Goal: Task Accomplishment & Management: Manage account settings

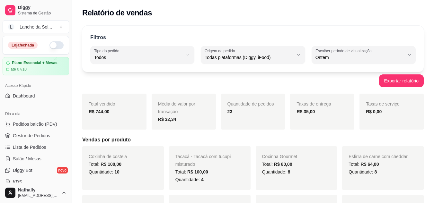
select select "ALL"
select select "1"
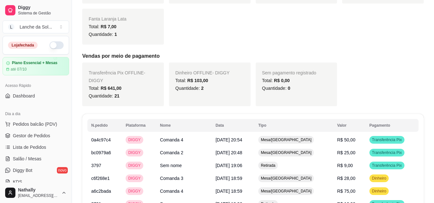
scroll to position [6, 0]
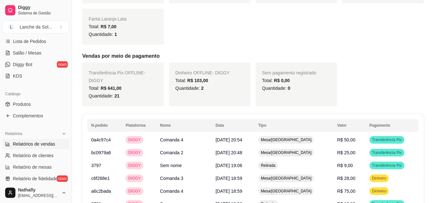
click at [36, 104] on link "Produtos" at bounding box center [36, 104] width 66 height 10
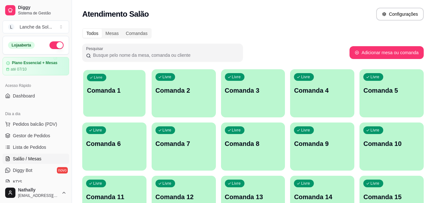
click at [131, 107] on div "Livre Comanda 1" at bounding box center [114, 89] width 62 height 39
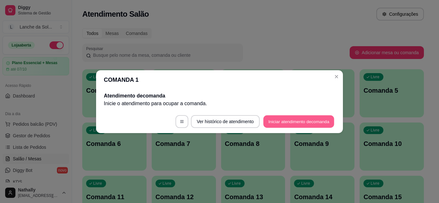
click at [274, 122] on button "Iniciar atendimento de comanda" at bounding box center [298, 121] width 71 height 13
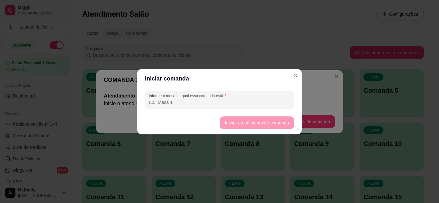
click at [244, 102] on input "Informe a mesa na qual essa comanda está." at bounding box center [219, 102] width 141 height 6
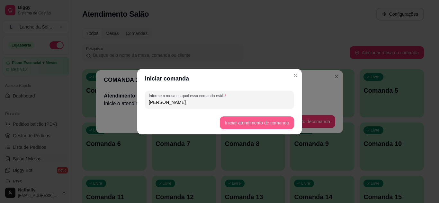
type input "[PERSON_NAME]"
click at [226, 124] on button "Iniciar atendimento de comanda" at bounding box center [257, 123] width 72 height 13
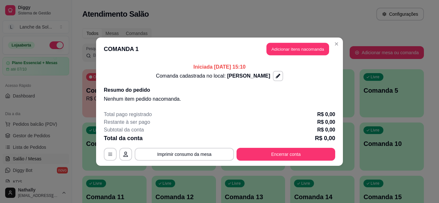
click at [276, 51] on button "Adicionar itens na comanda" at bounding box center [297, 49] width 63 height 13
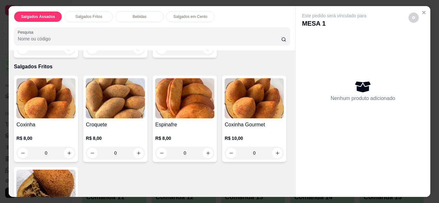
scroll to position [141, 0]
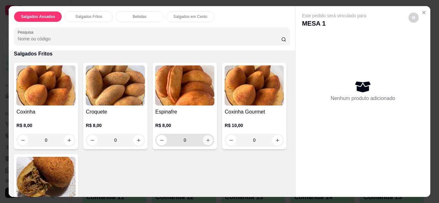
click at [206, 139] on icon "increase-product-quantity" at bounding box center [208, 140] width 5 height 5
type input "1"
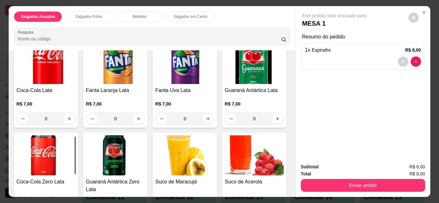
scroll to position [360, 0]
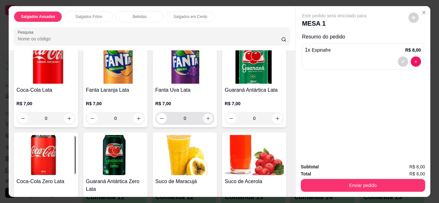
click at [204, 113] on button "increase-product-quantity" at bounding box center [208, 118] width 10 height 10
type input "1"
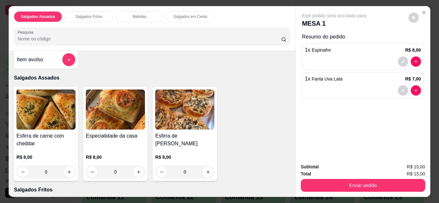
scroll to position [0, 0]
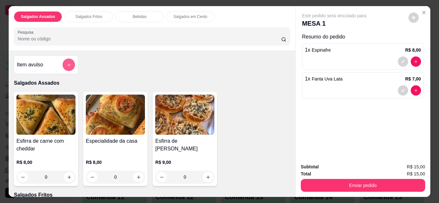
click at [66, 64] on icon "add-separate-item" at bounding box center [68, 65] width 5 height 5
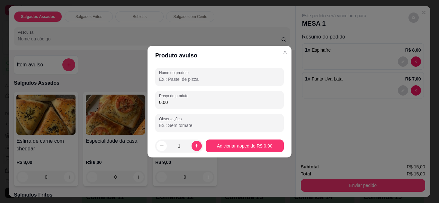
click at [190, 77] on input "Nome do produto" at bounding box center [219, 79] width 121 height 6
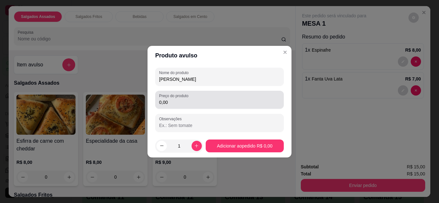
type input "[PERSON_NAME]"
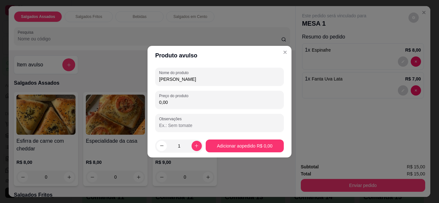
click at [194, 104] on input "0,00" at bounding box center [219, 102] width 121 height 6
type input "8,00"
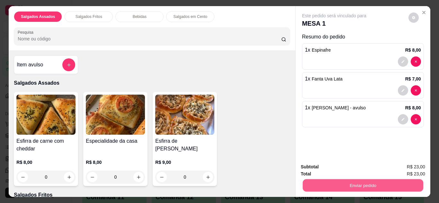
click at [314, 185] on button "Enviar pedido" at bounding box center [362, 186] width 120 height 13
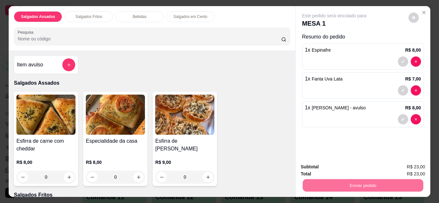
click at [406, 171] on button "Enviar pedido" at bounding box center [408, 168] width 35 height 12
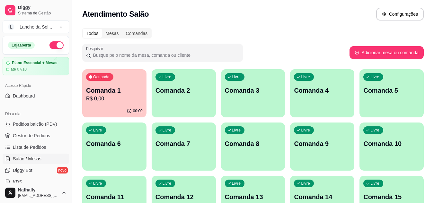
click at [47, 136] on span "Gestor de Pedidos" at bounding box center [31, 136] width 37 height 6
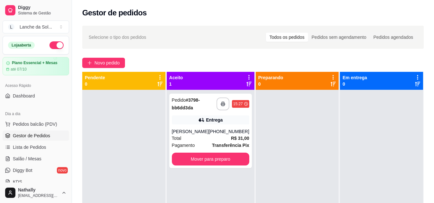
click at [210, 135] on div "Total R$ 31,00" at bounding box center [210, 138] width 77 height 7
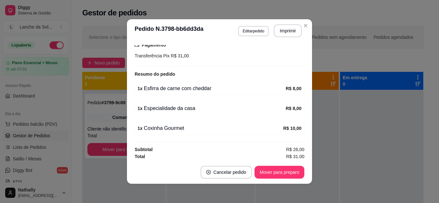
scroll to position [176, 0]
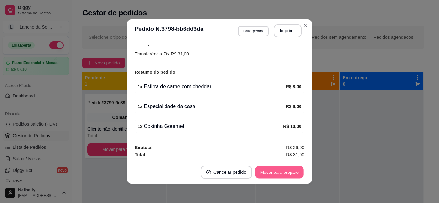
click at [290, 172] on button "Mover para preparo" at bounding box center [279, 172] width 48 height 13
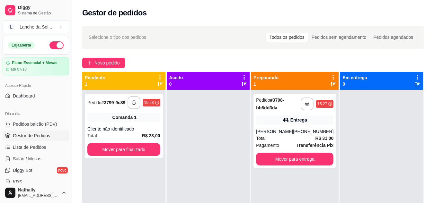
click at [40, 122] on span "Pedidos balcão (PDV)" at bounding box center [35, 124] width 44 height 6
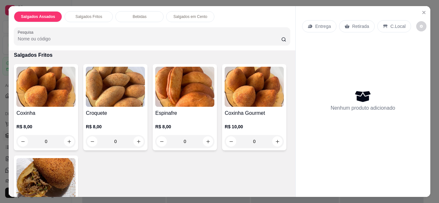
scroll to position [141, 0]
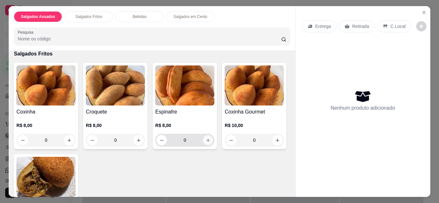
click at [206, 141] on button "increase-product-quantity" at bounding box center [208, 140] width 10 height 10
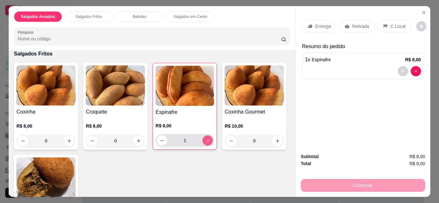
click at [206, 141] on button "increase-product-quantity" at bounding box center [207, 141] width 10 height 10
type input "2"
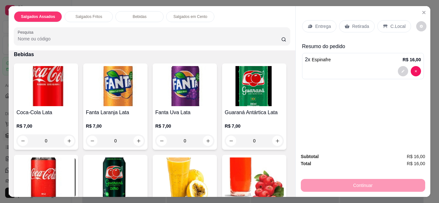
scroll to position [347, 0]
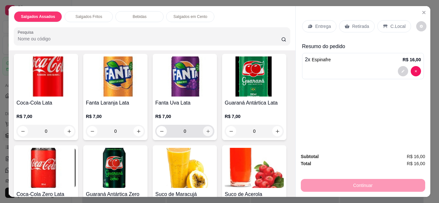
click at [206, 130] on icon "increase-product-quantity" at bounding box center [207, 131] width 3 height 3
type input "1"
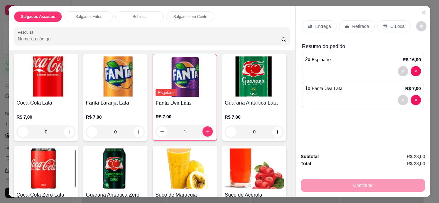
click at [358, 23] on p "Retirada" at bounding box center [360, 26] width 17 height 6
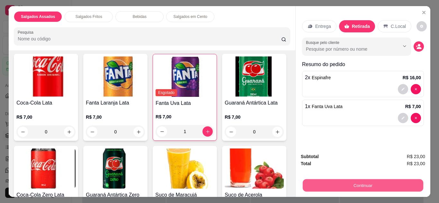
click at [349, 181] on button "Continuar" at bounding box center [362, 186] width 120 height 13
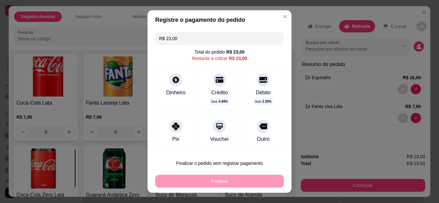
click at [161, 119] on div "Pix" at bounding box center [175, 132] width 41 height 34
type input "R$ 0,00"
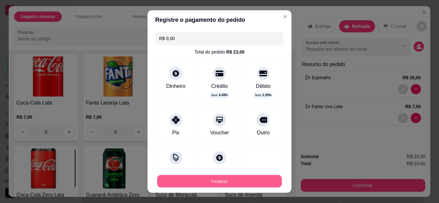
click at [189, 179] on button "Finalizar" at bounding box center [219, 181] width 125 height 13
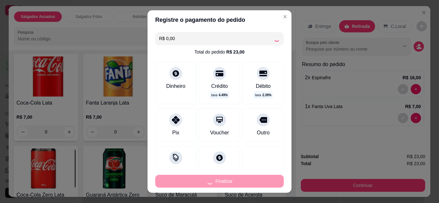
type input "0"
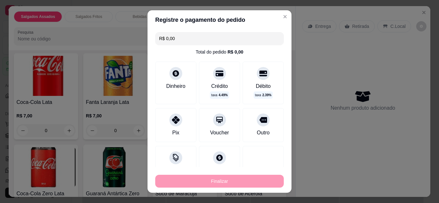
type input "-R$ 23,00"
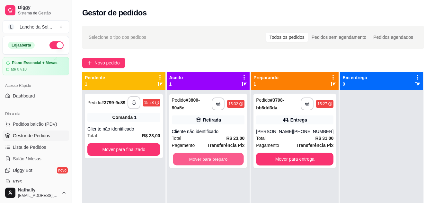
click at [185, 162] on button "Mover para preparo" at bounding box center [208, 159] width 71 height 13
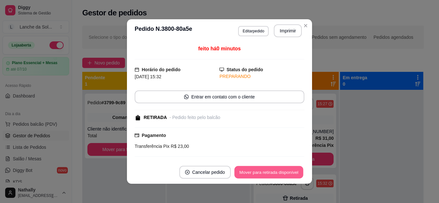
click at [263, 170] on button "Mover para retirada disponível" at bounding box center [268, 172] width 69 height 13
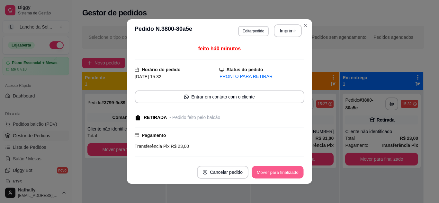
click at [263, 170] on button "Mover para finalizado" at bounding box center [278, 172] width 52 height 13
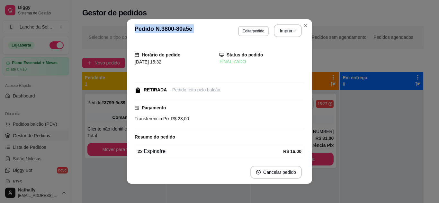
drag, startPoint x: 305, startPoint y: 20, endPoint x: 304, endPoint y: 25, distance: 5.3
click at [304, 25] on section "**********" at bounding box center [219, 101] width 185 height 165
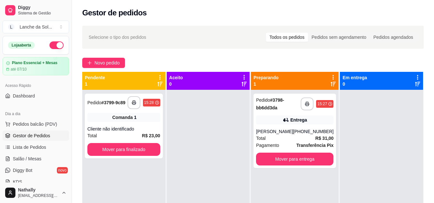
click at [304, 133] on div "[PHONE_NUMBER]" at bounding box center [313, 131] width 40 height 6
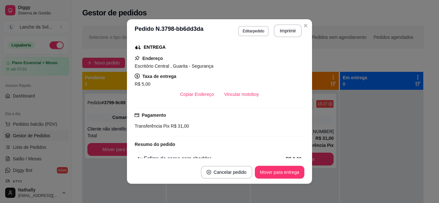
scroll to position [103, 0]
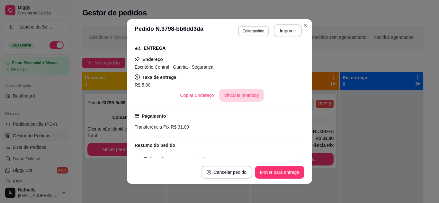
click at [237, 98] on button "Vincular motoboy" at bounding box center [241, 95] width 45 height 13
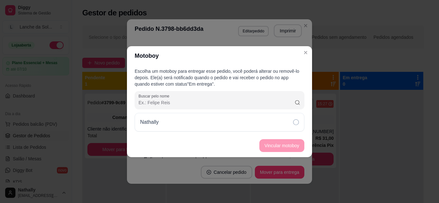
click at [273, 121] on div "Nathally" at bounding box center [220, 122] width 170 height 19
click at [279, 143] on button "Vincular motoboy" at bounding box center [282, 145] width 44 height 13
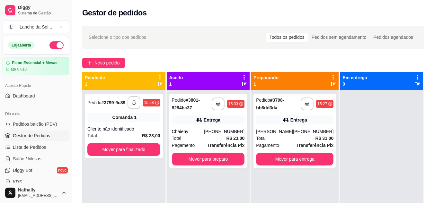
click at [225, 132] on div "[PHONE_NUMBER]" at bounding box center [224, 131] width 40 height 6
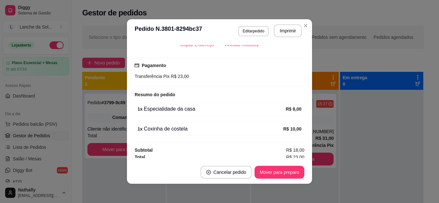
scroll to position [156, 0]
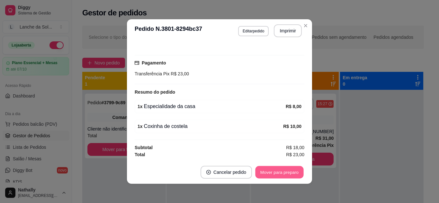
click at [286, 172] on button "Mover para preparo" at bounding box center [279, 172] width 48 height 13
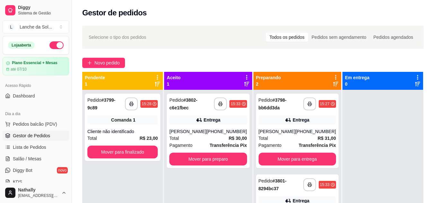
click at [229, 136] on strong "R$ 30,00" at bounding box center [238, 138] width 18 height 5
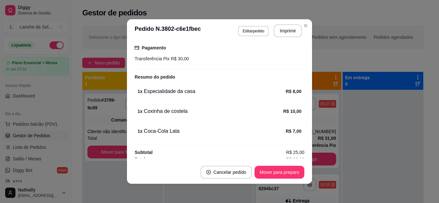
scroll to position [176, 0]
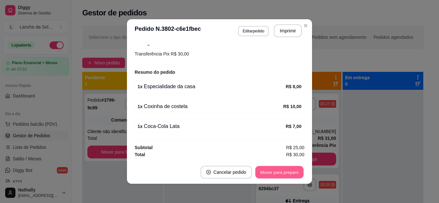
click at [282, 175] on button "Mover para preparo" at bounding box center [279, 172] width 48 height 13
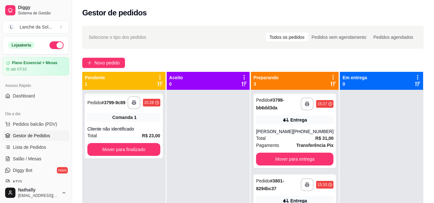
click at [315, 138] on strong "R$ 31,00" at bounding box center [324, 138] width 18 height 5
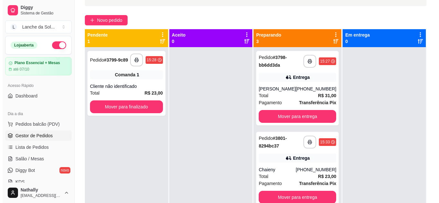
scroll to position [51, 0]
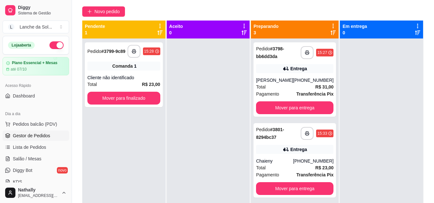
click at [323, 167] on strong "R$ 23,00" at bounding box center [324, 167] width 18 height 5
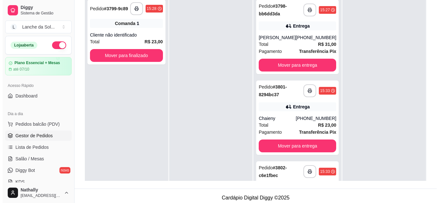
scroll to position [98, 0]
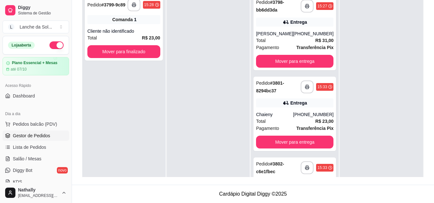
click at [321, 165] on div "15:33" at bounding box center [324, 168] width 17 height 8
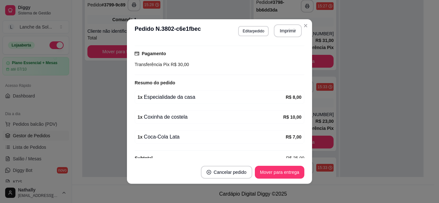
scroll to position [167, 0]
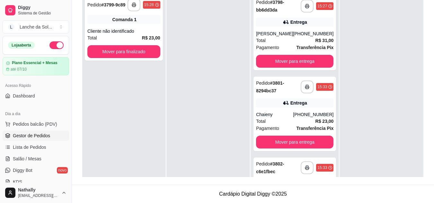
click at [315, 120] on strong "R$ 23,00" at bounding box center [324, 121] width 18 height 5
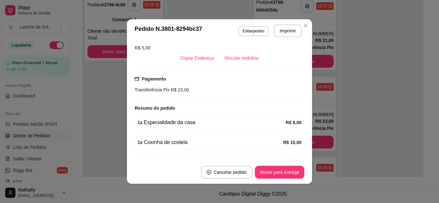
scroll to position [141, 0]
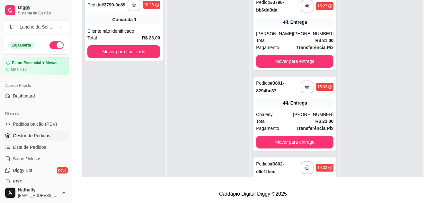
click at [311, 34] on div "[PHONE_NUMBER]" at bounding box center [313, 34] width 40 height 6
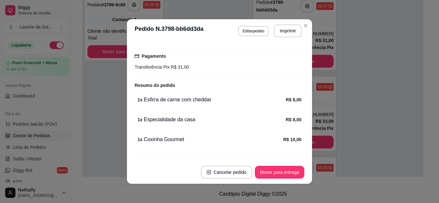
scroll to position [193, 0]
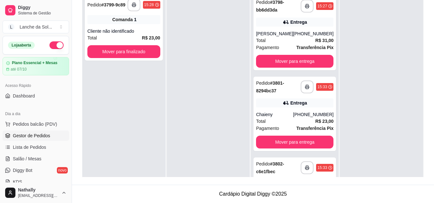
click at [315, 39] on strong "R$ 31,00" at bounding box center [324, 40] width 18 height 5
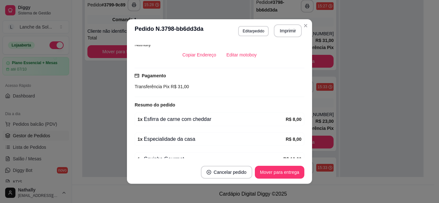
scroll to position [155, 0]
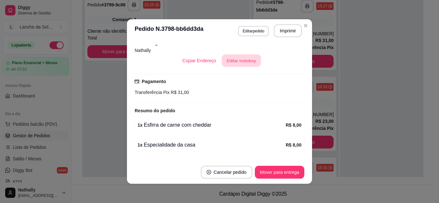
click at [248, 63] on button "Editar motoboy" at bounding box center [241, 61] width 39 height 13
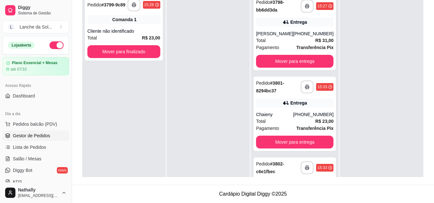
click at [308, 100] on div "Entrega" at bounding box center [294, 103] width 77 height 9
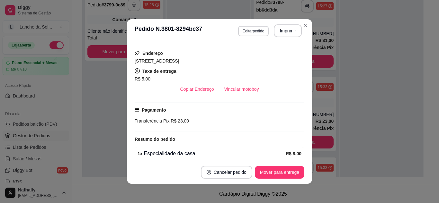
scroll to position [105, 0]
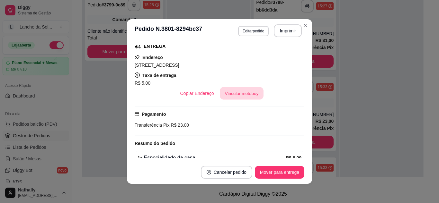
click at [242, 92] on button "Vincular motoboy" at bounding box center [242, 93] width 44 height 13
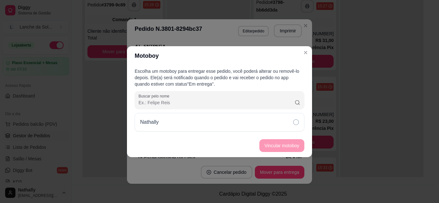
click at [277, 122] on div "Nathally" at bounding box center [220, 122] width 170 height 19
click at [287, 143] on button "Vincular motoboy" at bounding box center [282, 145] width 44 height 13
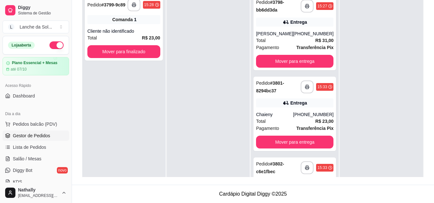
click at [290, 160] on div "Pedido # 3802-c6e1fbec" at bounding box center [278, 167] width 45 height 15
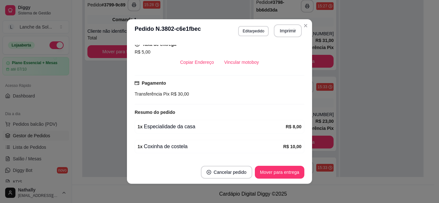
scroll to position [128, 0]
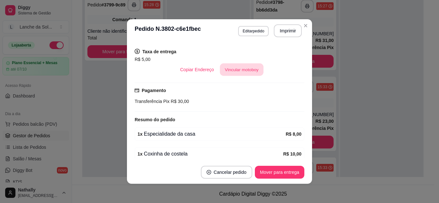
click at [242, 68] on button "Vincular motoboy" at bounding box center [242, 70] width 44 height 13
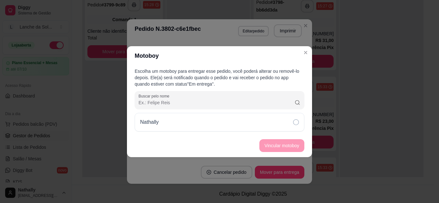
click at [265, 123] on div "Nathally" at bounding box center [220, 122] width 170 height 19
click at [284, 148] on button "Vincular motoboy" at bounding box center [281, 145] width 45 height 13
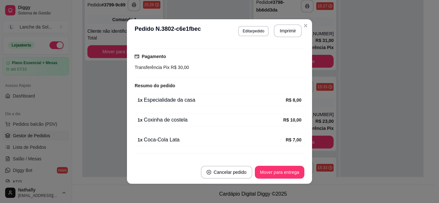
scroll to position [193, 0]
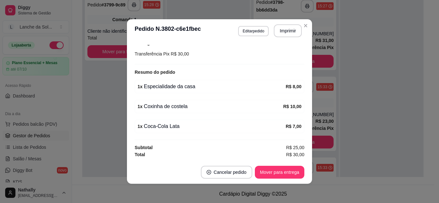
click at [347, 38] on div "**********" at bounding box center [219, 101] width 439 height 203
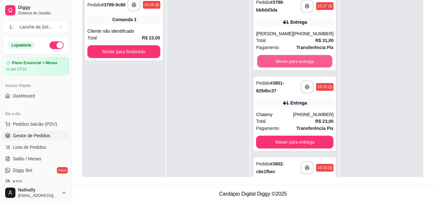
click at [315, 65] on button "Mover para entrega" at bounding box center [294, 61] width 75 height 13
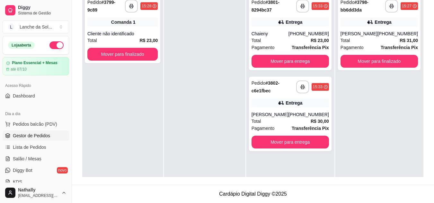
click at [317, 37] on div "[PHONE_NUMBER]" at bounding box center [308, 34] width 40 height 6
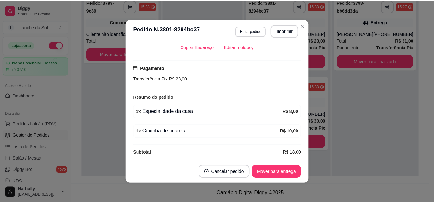
scroll to position [173, 0]
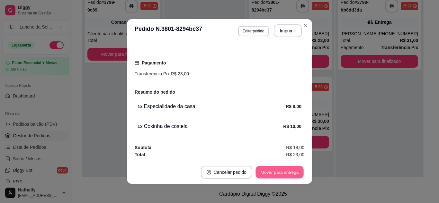
click at [290, 175] on button "Mover para entrega" at bounding box center [279, 172] width 48 height 13
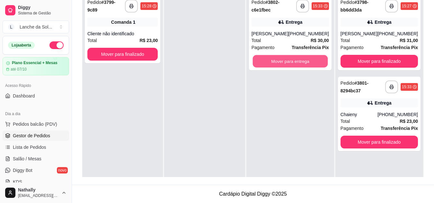
click at [321, 61] on button "Mover para entrega" at bounding box center [289, 61] width 75 height 13
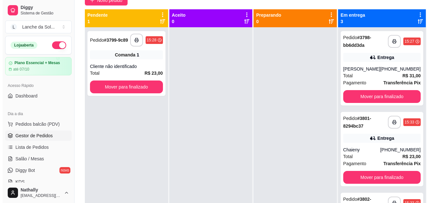
scroll to position [59, 0]
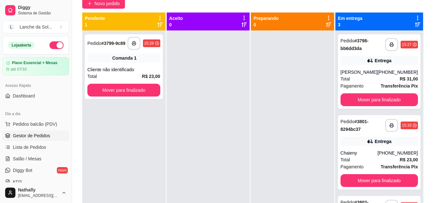
click at [365, 84] on div "Pagamento Transferência Pix" at bounding box center [378, 86] width 77 height 7
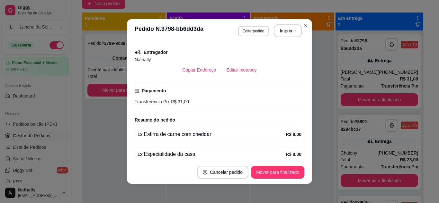
scroll to position [167, 0]
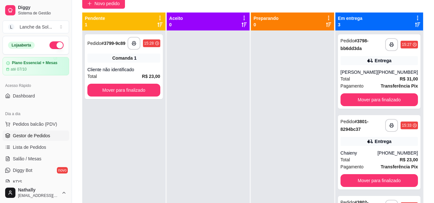
click at [355, 149] on div "**********" at bounding box center [379, 152] width 83 height 75
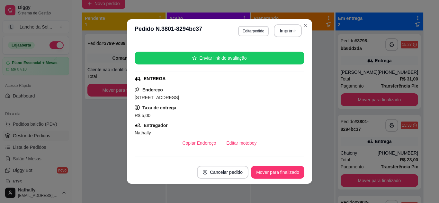
scroll to position [77, 0]
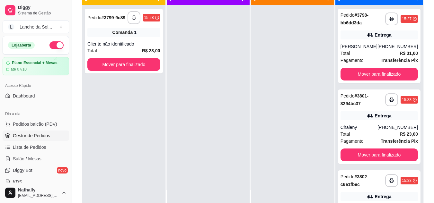
scroll to position [18, 0]
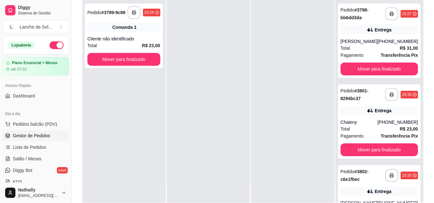
click at [33, 159] on span "Salão / Mesas" at bounding box center [27, 159] width 29 height 6
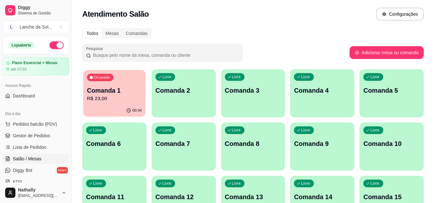
click at [104, 101] on p "R$ 23,00" at bounding box center [114, 98] width 55 height 7
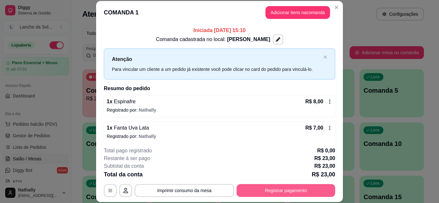
click at [263, 194] on button "Registrar pagamento" at bounding box center [285, 190] width 99 height 13
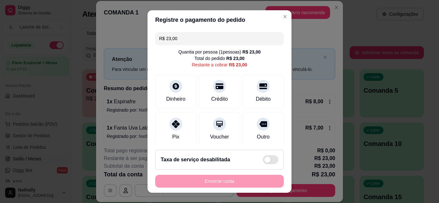
click at [167, 133] on div "Pix" at bounding box center [175, 129] width 41 height 34
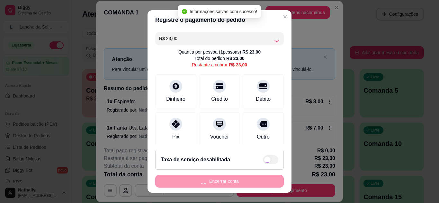
type input "R$ 0,00"
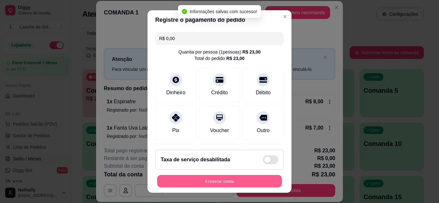
click at [187, 176] on button "Encerrar conta" at bounding box center [219, 181] width 125 height 13
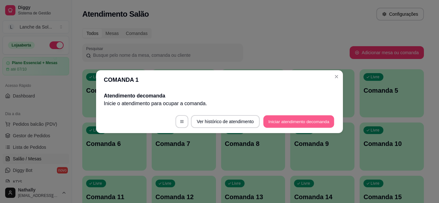
click at [269, 124] on button "Iniciar atendimento de comanda" at bounding box center [298, 121] width 71 height 13
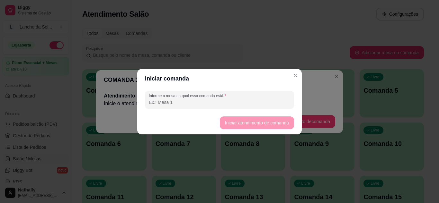
click at [226, 100] on input "Informe a mesa na qual essa comanda está." at bounding box center [219, 102] width 141 height 6
type input "mesa 01"
click at [226, 124] on button "Iniciar atendimento de comanda" at bounding box center [257, 123] width 72 height 13
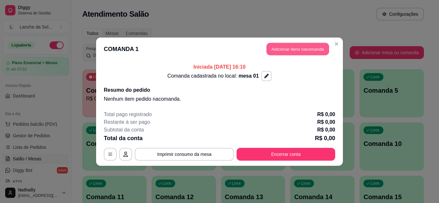
click at [285, 51] on button "Adicionar itens na comanda" at bounding box center [297, 49] width 63 height 13
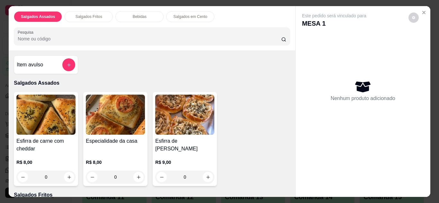
click at [291, 192] on div "Salgados Assados Salgados Fritos Bebidas Salgados em Cento Pesquisa Item avulso…" at bounding box center [219, 101] width 421 height 191
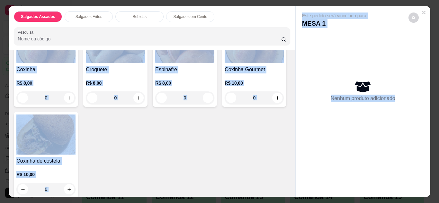
scroll to position [184, 0]
click at [74, 187] on button "increase-product-quantity" at bounding box center [69, 189] width 10 height 10
type input "1"
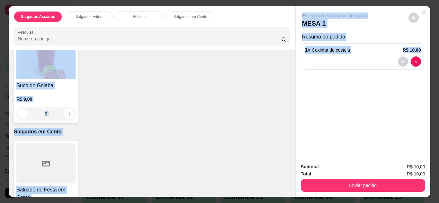
scroll to position [557, 0]
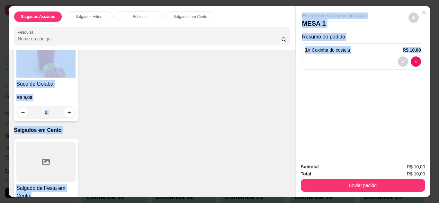
click at [206, 23] on icon "increase-product-quantity" at bounding box center [208, 21] width 5 height 5
type input "1"
click at [125, 149] on div "Salgado de Festa em Cento R$ 120,00 0" at bounding box center [152, 186] width 276 height 94
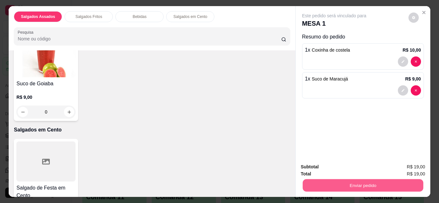
click at [324, 187] on button "Enviar pedido" at bounding box center [362, 186] width 120 height 13
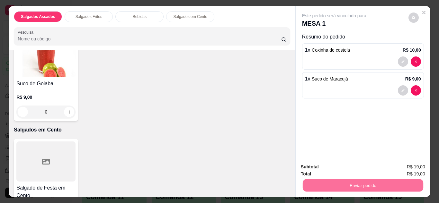
click at [402, 163] on button "Enviar pedido" at bounding box center [408, 168] width 35 height 12
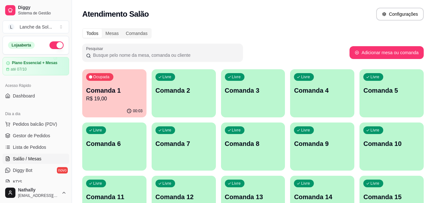
click at [32, 137] on span "Gestor de Pedidos" at bounding box center [31, 136] width 37 height 6
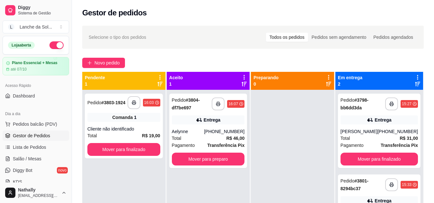
click at [227, 128] on div "**********" at bounding box center [208, 131] width 78 height 75
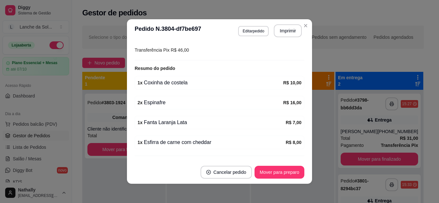
scroll to position [193, 0]
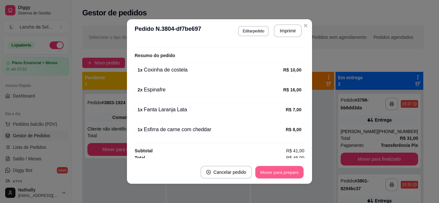
click at [286, 170] on button "Mover para preparo" at bounding box center [279, 172] width 48 height 13
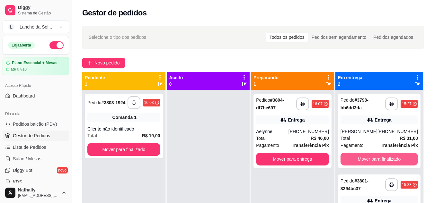
click at [359, 158] on button "Mover para finalizado" at bounding box center [378, 159] width 77 height 13
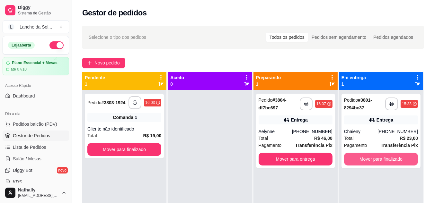
click at [359, 158] on button "Mover para finalizado" at bounding box center [381, 159] width 74 height 13
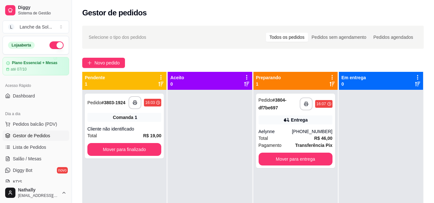
click at [271, 137] on div "Total R$ 46,00" at bounding box center [296, 138] width 74 height 7
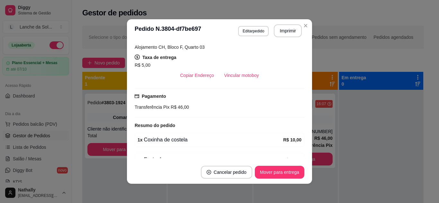
scroll to position [128, 0]
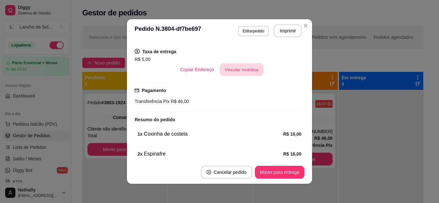
click at [241, 74] on button "Vincular motoboy" at bounding box center [242, 70] width 44 height 13
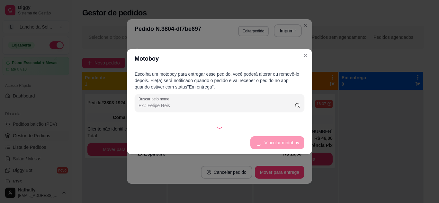
click at [269, 128] on div at bounding box center [220, 125] width 170 height 6
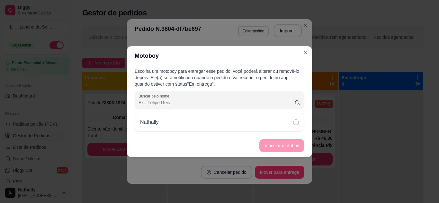
click at [269, 128] on div "Nathally" at bounding box center [220, 122] width 170 height 19
click at [276, 144] on button "Vincular motoboy" at bounding box center [282, 145] width 44 height 13
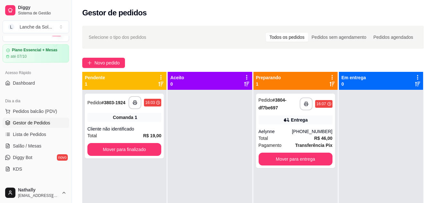
scroll to position [60, 0]
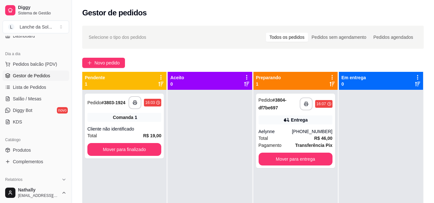
click at [34, 145] on link "Produtos" at bounding box center [36, 150] width 66 height 10
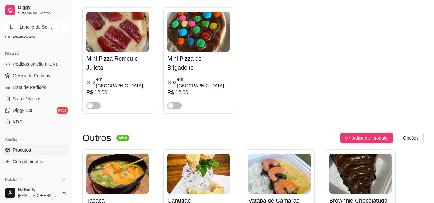
scroll to position [728, 0]
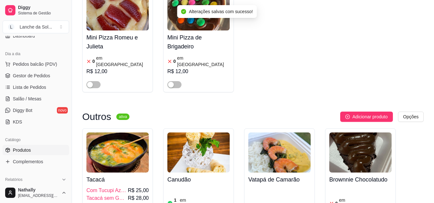
click at [22, 79] on link "Gestor de Pedidos" at bounding box center [36, 76] width 66 height 10
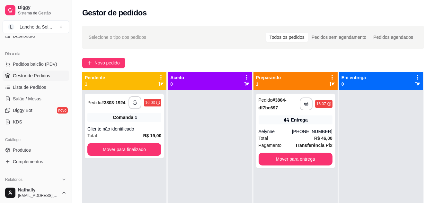
click at [33, 101] on span "Salão / Mesas" at bounding box center [27, 99] width 29 height 6
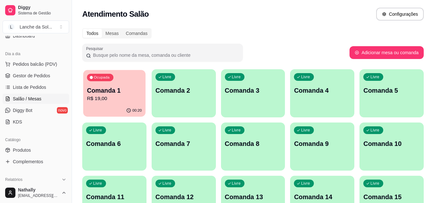
click at [116, 90] on p "Comanda 1" at bounding box center [114, 90] width 55 height 9
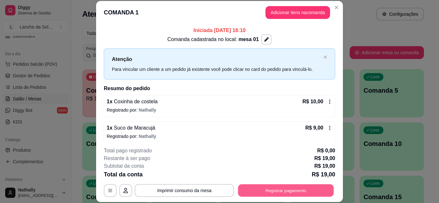
click at [262, 189] on button "Registrar pagamento" at bounding box center [286, 190] width 96 height 13
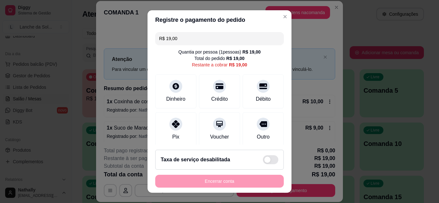
click at [211, 96] on div "Crédito" at bounding box center [219, 99] width 17 height 8
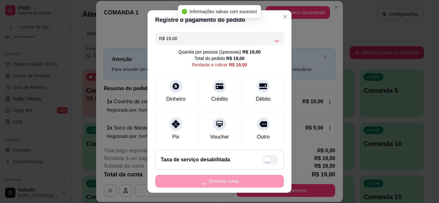
type input "R$ 0,00"
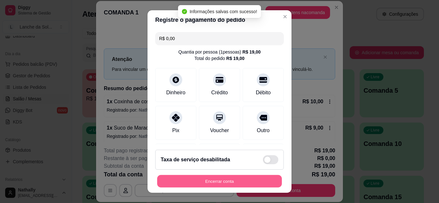
click at [240, 177] on button "Encerrar conta" at bounding box center [219, 181] width 125 height 13
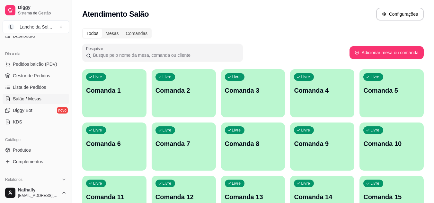
click at [45, 79] on link "Gestor de Pedidos" at bounding box center [36, 76] width 66 height 10
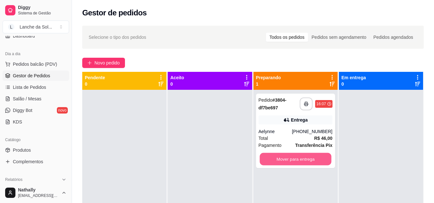
click at [274, 164] on button "Mover para entrega" at bounding box center [296, 159] width 72 height 13
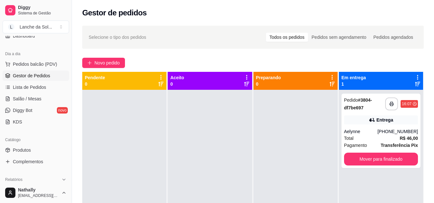
click at [376, 138] on div "Total R$ 46,00" at bounding box center [381, 138] width 74 height 7
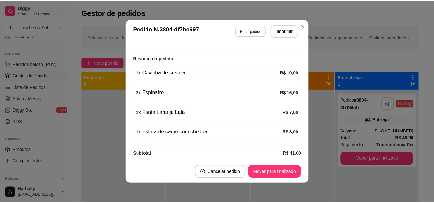
scroll to position [213, 0]
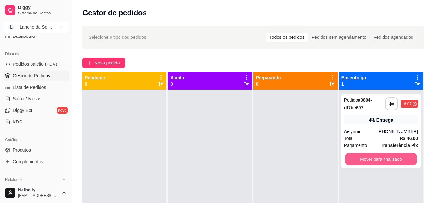
click at [391, 159] on button "Mover para finalizado" at bounding box center [381, 159] width 72 height 13
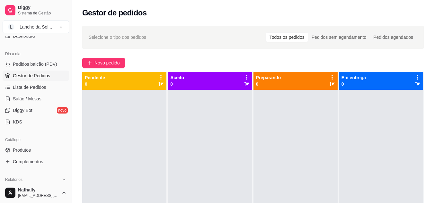
click at [42, 149] on link "Produtos" at bounding box center [36, 150] width 66 height 10
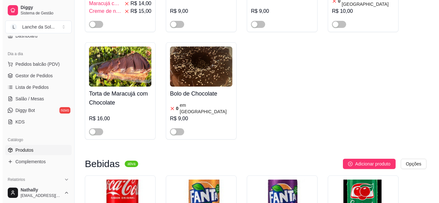
scroll to position [1426, 0]
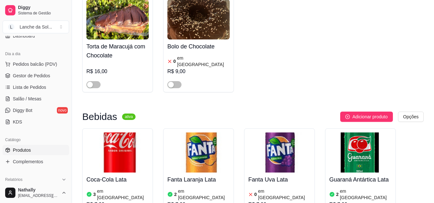
click at [125, 188] on div "3 em [GEOGRAPHIC_DATA]" at bounding box center [117, 194] width 62 height 13
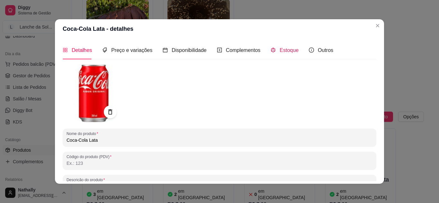
click at [282, 50] on span "Estoque" at bounding box center [288, 50] width 19 height 5
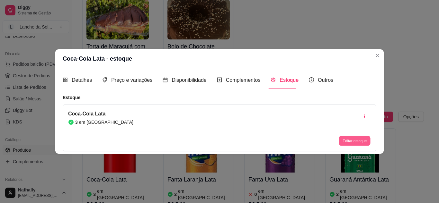
click at [348, 138] on button "Editar estoque" at bounding box center [354, 141] width 31 height 10
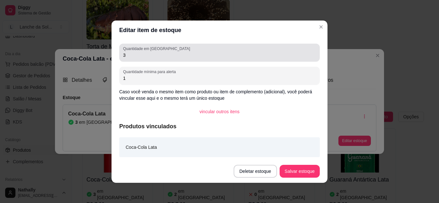
click at [295, 59] on div "Quantidade em estoque 3" at bounding box center [219, 53] width 200 height 18
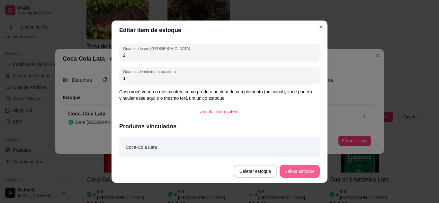
type input "2"
click at [286, 171] on button "Salvar estoque" at bounding box center [299, 171] width 39 height 13
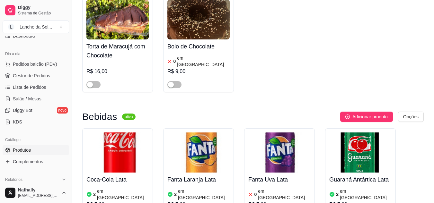
click at [49, 62] on span "Pedidos balcão (PDV)" at bounding box center [35, 64] width 44 height 6
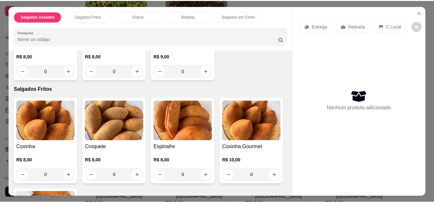
scroll to position [116, 0]
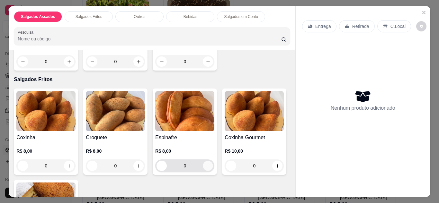
click at [207, 166] on icon "increase-product-quantity" at bounding box center [208, 166] width 5 height 5
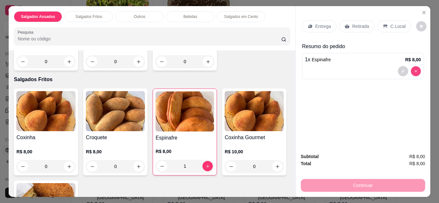
type input "0"
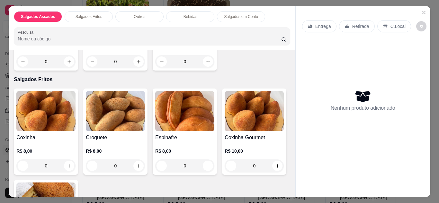
click at [422, 11] on icon "Close" at bounding box center [423, 12] width 3 height 3
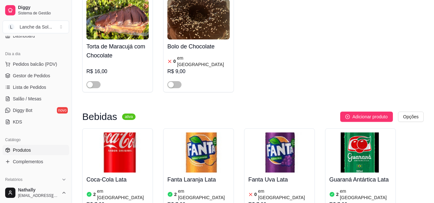
click at [39, 97] on span "Salão / Mesas" at bounding box center [27, 99] width 29 height 6
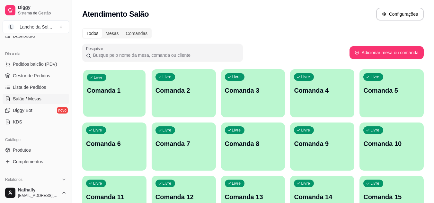
click at [129, 99] on div "Livre Comanda 1" at bounding box center [114, 89] width 62 height 39
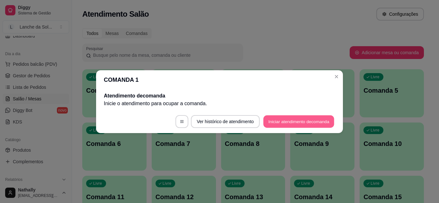
click at [269, 125] on button "Iniciar atendimento de comanda" at bounding box center [298, 121] width 71 height 13
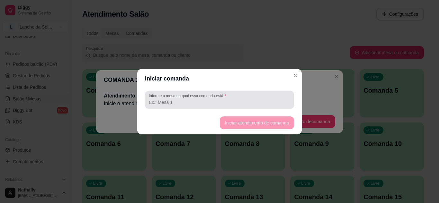
click at [244, 97] on div at bounding box center [219, 99] width 141 height 13
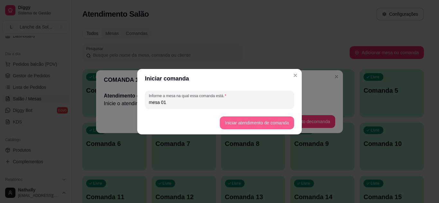
type input "mesa 01"
click at [225, 122] on button "Iniciar atendimento de comanda" at bounding box center [257, 123] width 72 height 13
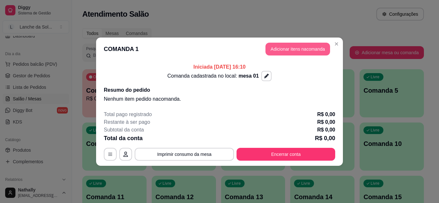
click at [277, 45] on button "Adicionar itens na comanda" at bounding box center [297, 49] width 65 height 13
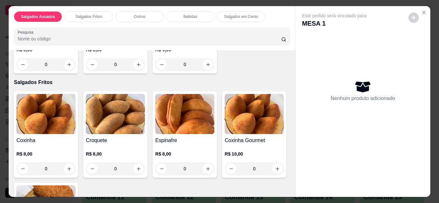
scroll to position [116, 0]
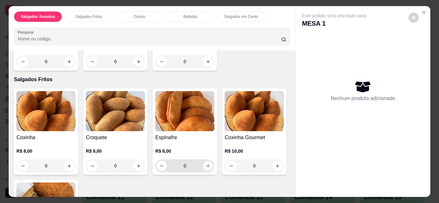
click at [206, 165] on icon "increase-product-quantity" at bounding box center [208, 166] width 5 height 5
type input "1"
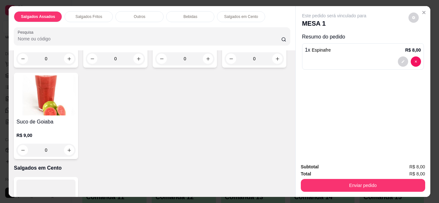
scroll to position [630, 0]
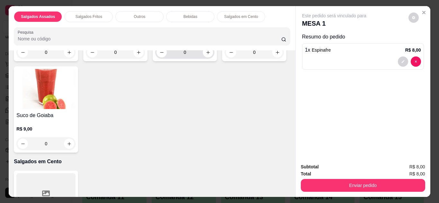
click at [155, 59] on div "0" at bounding box center [184, 52] width 59 height 13
click at [206, 55] on icon "increase-product-quantity" at bounding box center [208, 52] width 5 height 5
type input "1"
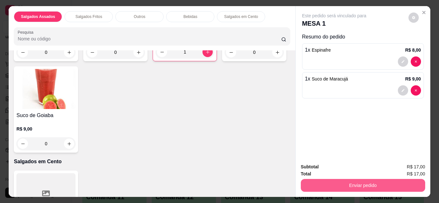
click at [328, 179] on button "Enviar pedido" at bounding box center [363, 185] width 124 height 13
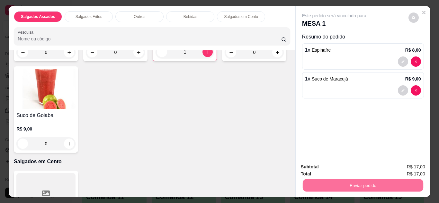
click at [402, 166] on button "Enviar pedido" at bounding box center [408, 168] width 35 height 12
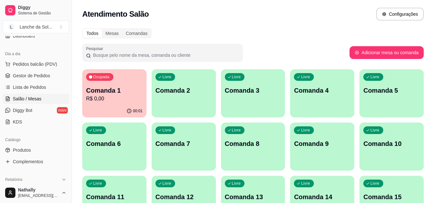
click at [29, 73] on span "Gestor de Pedidos" at bounding box center [31, 76] width 37 height 6
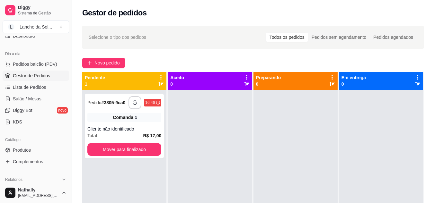
click at [44, 95] on link "Salão / Mesas" at bounding box center [36, 99] width 66 height 10
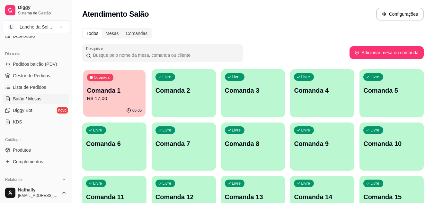
click at [126, 107] on div "00:05" at bounding box center [114, 111] width 62 height 12
click at [32, 74] on span "Gestor de Pedidos" at bounding box center [31, 76] width 37 height 6
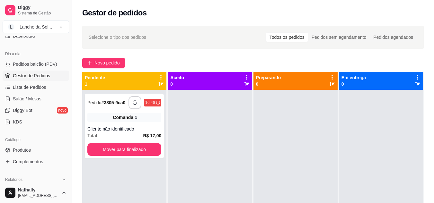
click at [29, 98] on span "Salão / Mesas" at bounding box center [27, 99] width 29 height 6
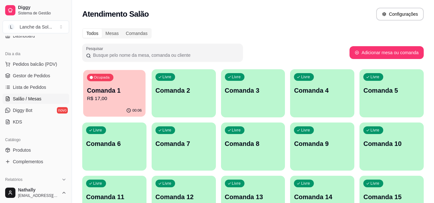
click at [98, 93] on p "Comanda 1" at bounding box center [114, 90] width 55 height 9
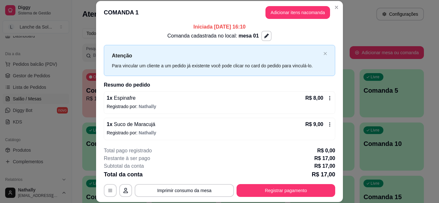
scroll to position [4, 0]
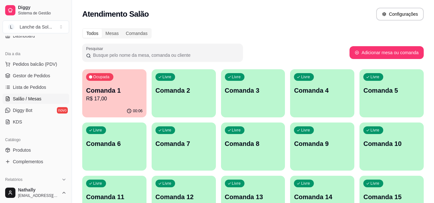
click at [33, 75] on span "Gestor de Pedidos" at bounding box center [31, 76] width 37 height 6
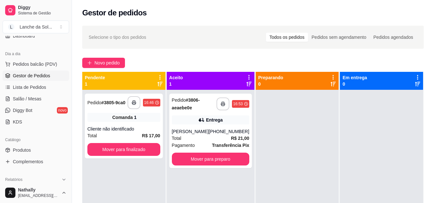
click at [201, 136] on div "Total R$ 21,00" at bounding box center [210, 138] width 77 height 7
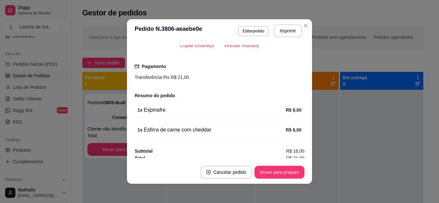
scroll to position [156, 0]
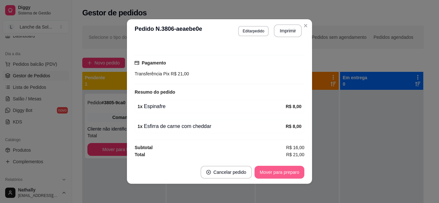
click at [289, 170] on button "Mover para preparo" at bounding box center [279, 172] width 50 height 13
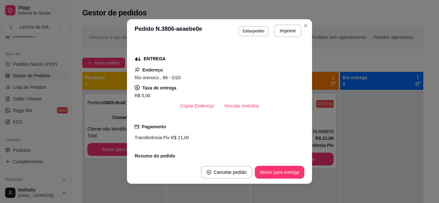
scroll to position [92, 0]
click at [243, 105] on button "Vincular motoboy" at bounding box center [242, 106] width 44 height 13
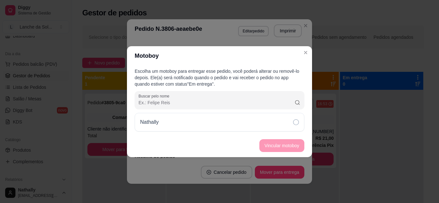
click at [265, 124] on div "Nathally" at bounding box center [220, 122] width 170 height 19
click at [271, 144] on button "Vincular motoboy" at bounding box center [282, 145] width 44 height 13
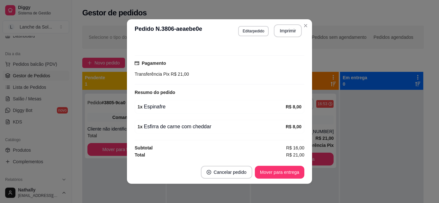
scroll to position [173, 0]
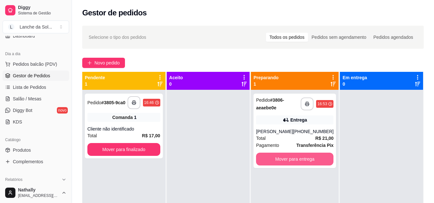
click at [313, 160] on button "Mover para entrega" at bounding box center [294, 159] width 77 height 13
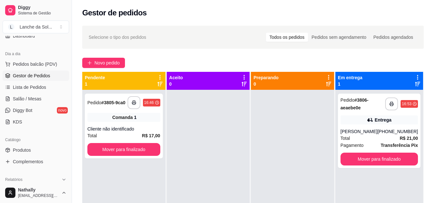
click at [355, 136] on div "Total R$ 21,00" at bounding box center [378, 138] width 77 height 7
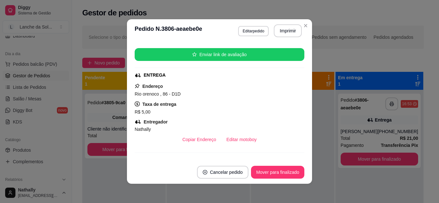
scroll to position [77, 0]
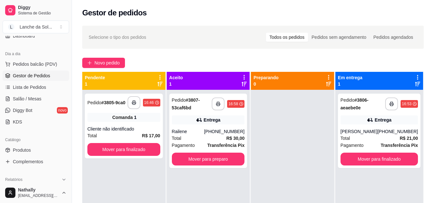
click at [226, 127] on div "**********" at bounding box center [208, 131] width 78 height 75
click at [359, 134] on div "[PERSON_NAME]" at bounding box center [358, 131] width 37 height 6
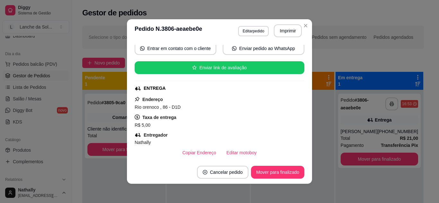
scroll to position [64, 0]
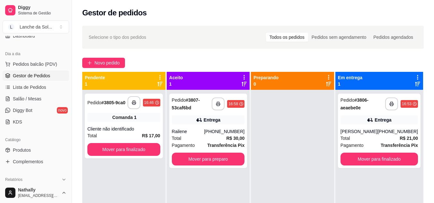
click at [228, 139] on strong "R$ 30,00" at bounding box center [235, 138] width 18 height 5
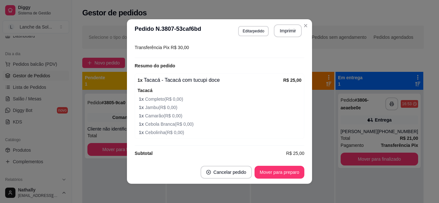
scroll to position [188, 0]
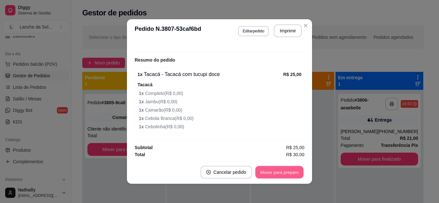
click at [286, 173] on button "Mover para preparo" at bounding box center [279, 172] width 48 height 13
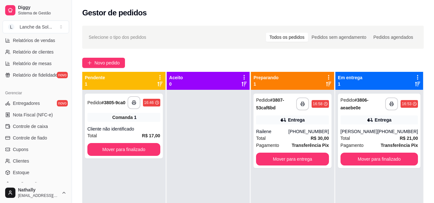
scroll to position [235, 0]
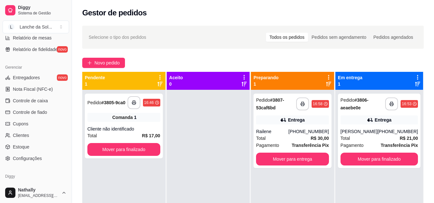
click at [35, 159] on span "Configurações" at bounding box center [27, 158] width 29 height 6
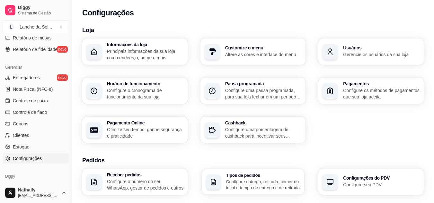
click at [272, 174] on h3 "Tipos de pedidos" at bounding box center [263, 175] width 75 height 4
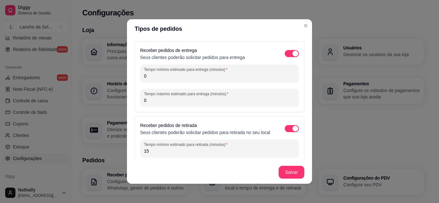
click at [285, 55] on button "button" at bounding box center [292, 53] width 14 height 7
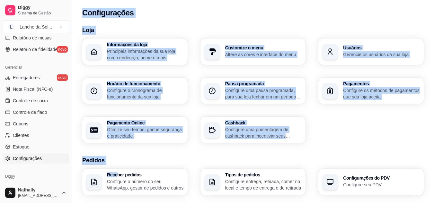
drag, startPoint x: 116, startPoint y: 167, endPoint x: 70, endPoint y: 39, distance: 135.5
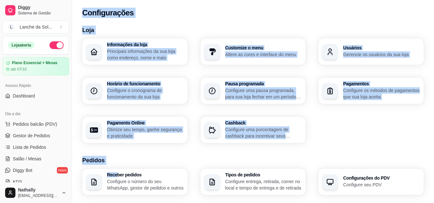
click at [21, 136] on span "Gestor de Pedidos" at bounding box center [31, 136] width 37 height 6
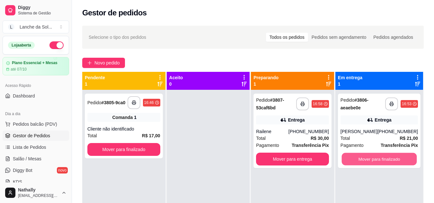
click at [353, 161] on button "Mover para finalizado" at bounding box center [378, 159] width 75 height 13
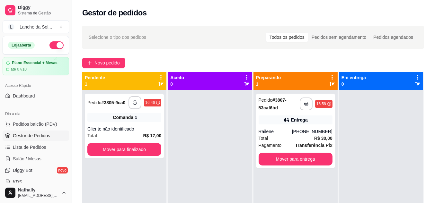
click at [38, 159] on span "Salão / Mesas" at bounding box center [27, 159] width 29 height 6
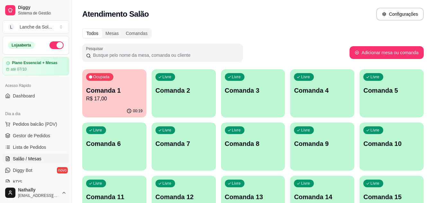
click at [195, 87] on p "Comanda 2" at bounding box center [183, 90] width 57 height 9
click at [128, 91] on p "Comanda 1" at bounding box center [114, 90] width 55 height 9
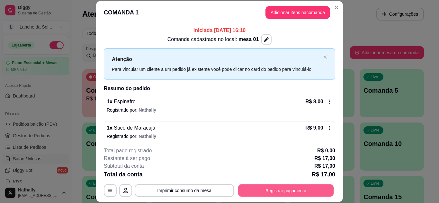
click at [271, 191] on button "Registrar pagamento" at bounding box center [286, 190] width 96 height 13
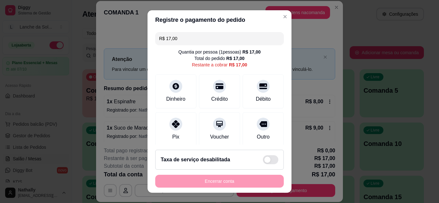
click at [173, 131] on div "Pix" at bounding box center [175, 129] width 41 height 34
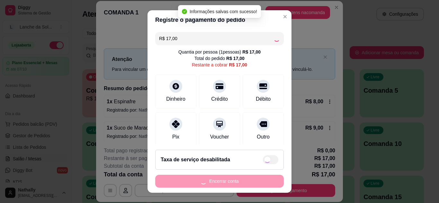
type input "R$ 0,00"
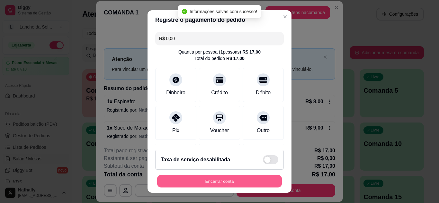
click at [207, 180] on button "Encerrar conta" at bounding box center [219, 181] width 125 height 13
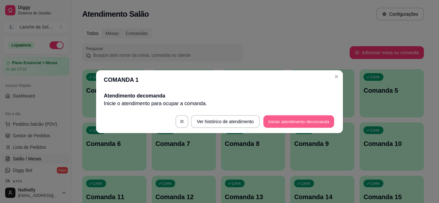
click at [313, 119] on button "Iniciar atendimento de comanda" at bounding box center [298, 121] width 71 height 13
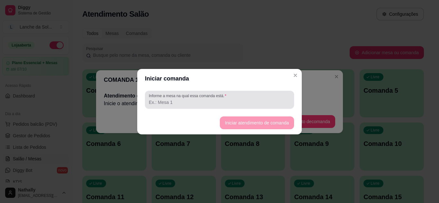
click at [266, 103] on input "Informe a mesa na qual essa comanda está." at bounding box center [219, 102] width 141 height 6
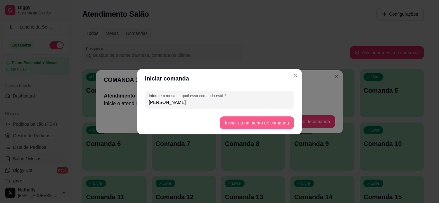
type input "[PERSON_NAME]"
click at [231, 121] on button "Iniciar atendimento de comanda" at bounding box center [257, 123] width 72 height 13
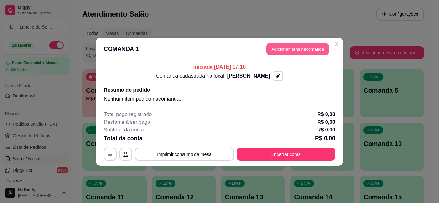
click at [288, 47] on button "Adicionar itens na comanda" at bounding box center [297, 49] width 63 height 13
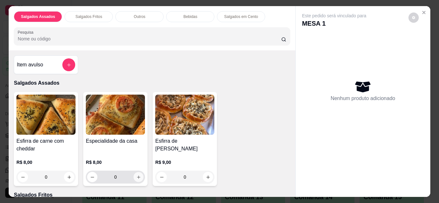
click at [139, 175] on button "increase-product-quantity" at bounding box center [139, 177] width 10 height 10
type input "1"
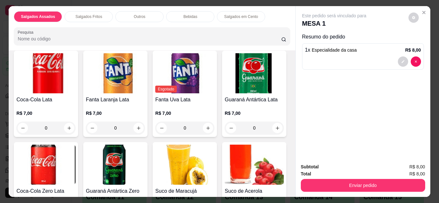
scroll to position [462, 0]
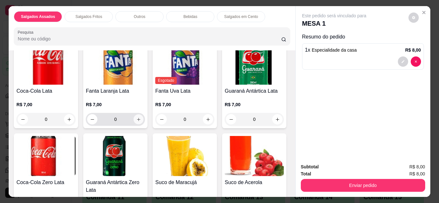
click at [136, 117] on icon "increase-product-quantity" at bounding box center [138, 119] width 5 height 5
type input "1"
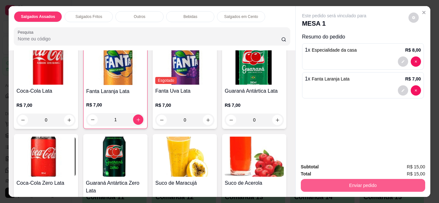
click at [328, 187] on button "Enviar pedido" at bounding box center [363, 185] width 124 height 13
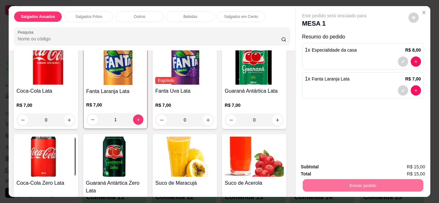
click at [405, 172] on button "Enviar pedido" at bounding box center [408, 168] width 35 height 12
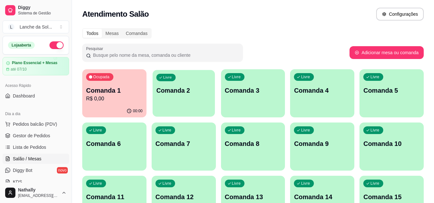
click at [207, 84] on div "Livre Comanda 2" at bounding box center [184, 89] width 62 height 39
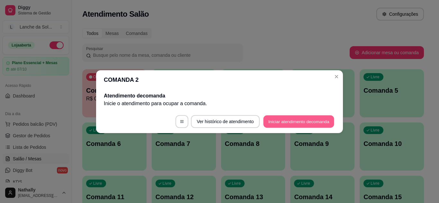
click at [269, 127] on button "Iniciar atendimento de comanda" at bounding box center [298, 121] width 71 height 13
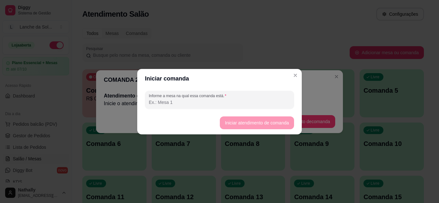
click at [247, 99] on input "Informe a mesa na qual essa comanda está." at bounding box center [219, 102] width 141 height 6
type input "nadson"
click at [224, 126] on button "Iniciar atendimento de comanda" at bounding box center [257, 123] width 72 height 13
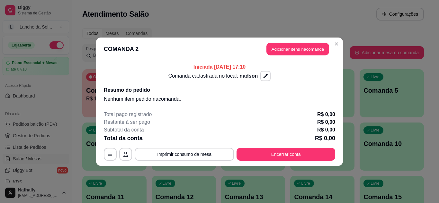
click at [270, 51] on button "Adicionar itens na comanda" at bounding box center [297, 49] width 63 height 13
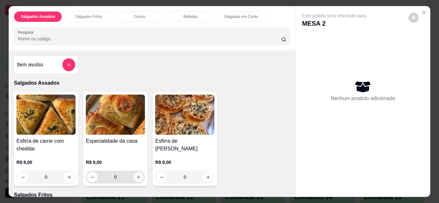
click at [133, 172] on button "increase-product-quantity" at bounding box center [138, 177] width 10 height 10
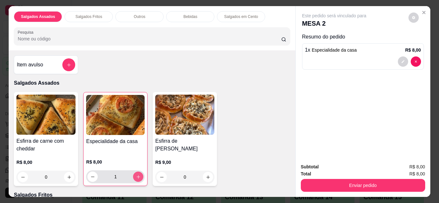
type input "1"
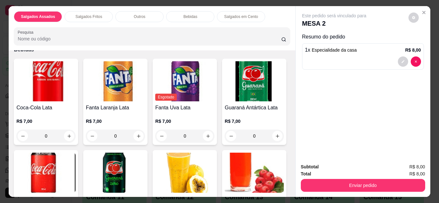
scroll to position [450, 0]
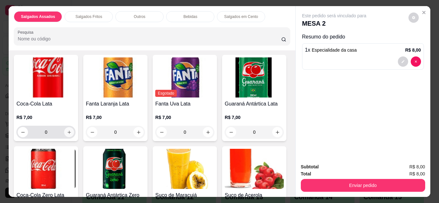
click at [67, 130] on icon "increase-product-quantity" at bounding box center [69, 132] width 5 height 5
type input "1"
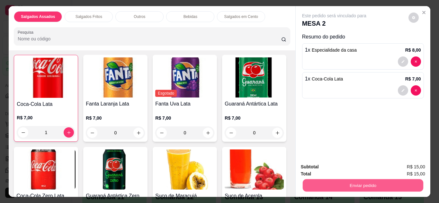
click at [343, 180] on button "Enviar pedido" at bounding box center [362, 186] width 120 height 13
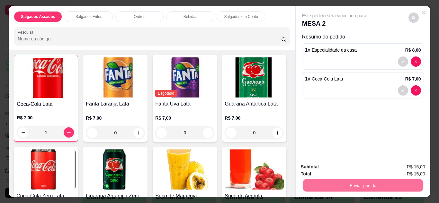
click at [411, 164] on button "Enviar pedido" at bounding box center [408, 168] width 35 height 12
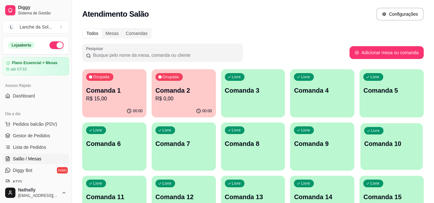
click at [371, 127] on div "Livre" at bounding box center [373, 130] width 19 height 7
drag, startPoint x: 281, startPoint y: 51, endPoint x: 252, endPoint y: 85, distance: 45.3
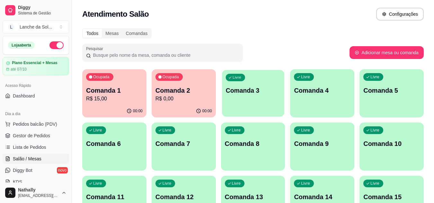
click at [252, 85] on div "Livre Comanda 3" at bounding box center [253, 89] width 62 height 39
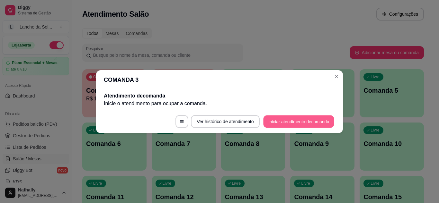
click at [278, 123] on button "Iniciar atendimento de comanda" at bounding box center [298, 121] width 71 height 13
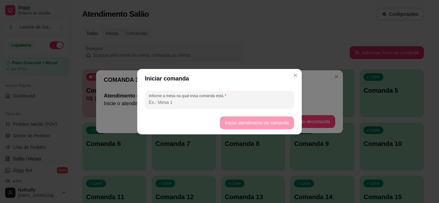
click at [247, 102] on input "Informe a mesa na qual essa comanda está." at bounding box center [219, 102] width 141 height 6
type input "moço"
click at [225, 124] on button "Iniciar atendimento de comanda" at bounding box center [257, 123] width 72 height 13
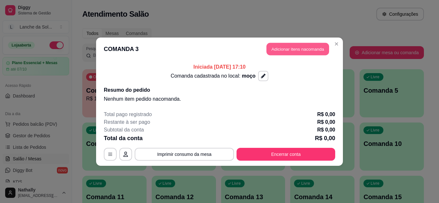
click at [272, 45] on button "Adicionar itens na comanda" at bounding box center [297, 49] width 63 height 13
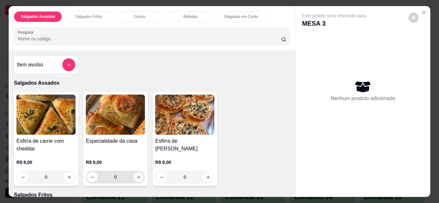
click at [139, 177] on button "increase-product-quantity" at bounding box center [139, 177] width 10 height 10
type input "1"
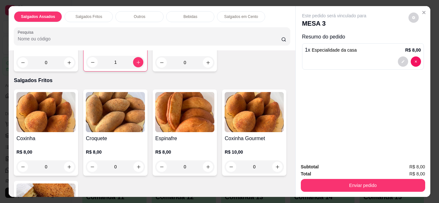
scroll to position [116, 0]
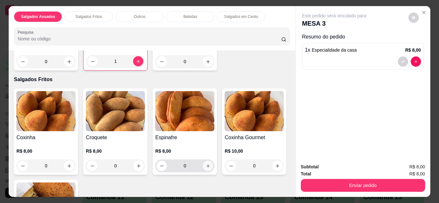
click at [207, 164] on icon "increase-product-quantity" at bounding box center [208, 166] width 5 height 5
type input "1"
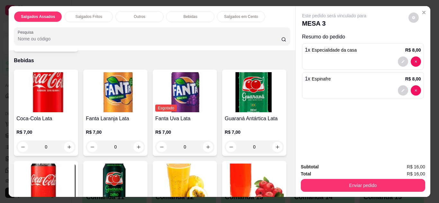
scroll to position [437, 0]
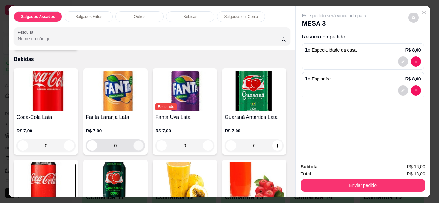
click at [136, 144] on icon "increase-product-quantity" at bounding box center [138, 146] width 5 height 5
type input "1"
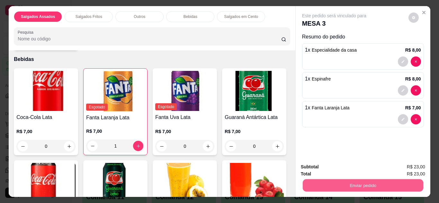
click at [370, 185] on button "Enviar pedido" at bounding box center [362, 186] width 120 height 13
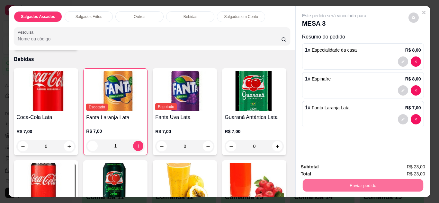
click at [392, 170] on button "Enviar pedido" at bounding box center [408, 168] width 35 height 12
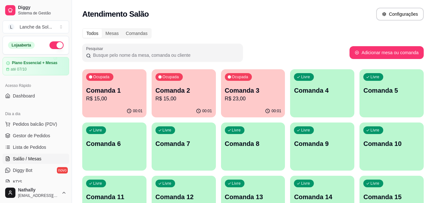
click at [306, 11] on div "Atendimento Salão Configurações" at bounding box center [252, 14] width 341 height 13
click at [196, 87] on p "Comanda 2" at bounding box center [183, 90] width 55 height 9
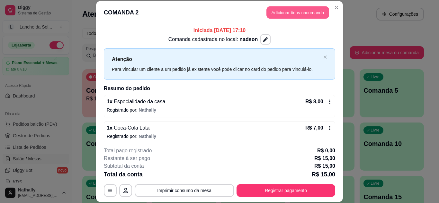
click at [279, 9] on button "Adicionar itens na comanda" at bounding box center [297, 12] width 63 height 13
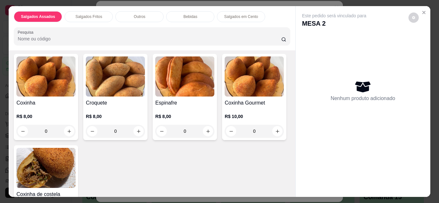
scroll to position [154, 0]
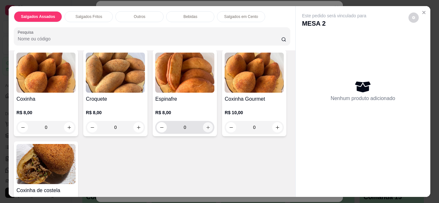
click at [207, 126] on icon "increase-product-quantity" at bounding box center [208, 127] width 5 height 5
type input "1"
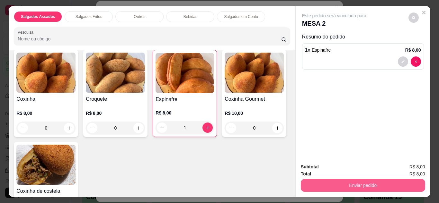
click at [329, 183] on button "Enviar pedido" at bounding box center [363, 185] width 124 height 13
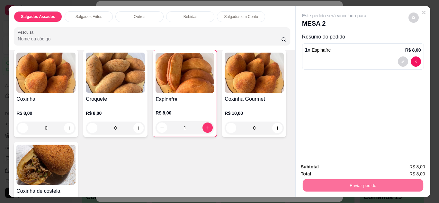
click at [411, 163] on button "Enviar pedido" at bounding box center [408, 168] width 35 height 12
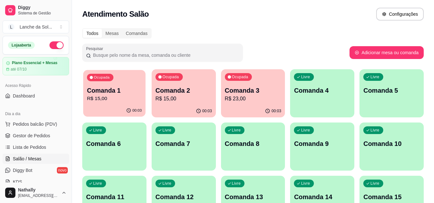
click at [127, 98] on p "R$ 15,00" at bounding box center [114, 98] width 55 height 7
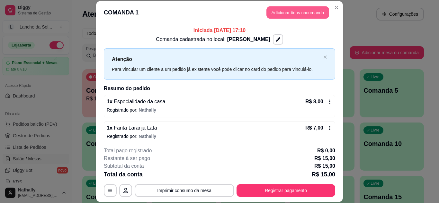
click at [269, 10] on button "Adicionar itens na comanda" at bounding box center [297, 12] width 63 height 13
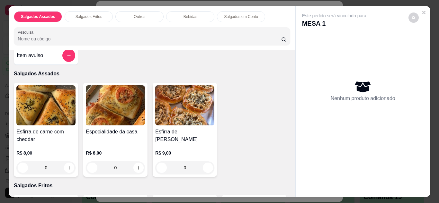
scroll to position [13, 0]
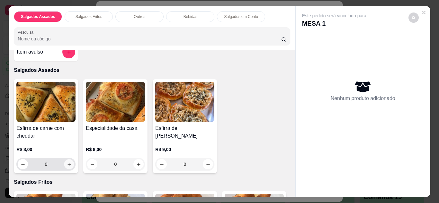
click at [72, 161] on button "increase-product-quantity" at bounding box center [69, 164] width 10 height 10
type input "1"
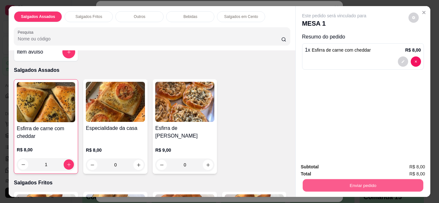
click at [306, 181] on button "Enviar pedido" at bounding box center [362, 186] width 120 height 13
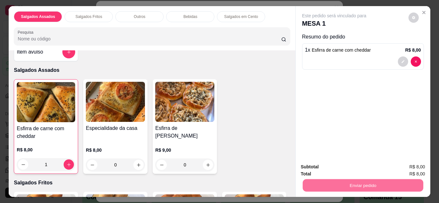
click at [411, 166] on button "Enviar pedido" at bounding box center [408, 168] width 35 height 12
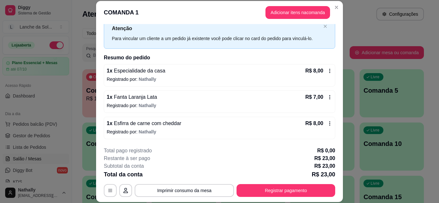
scroll to position [0, 0]
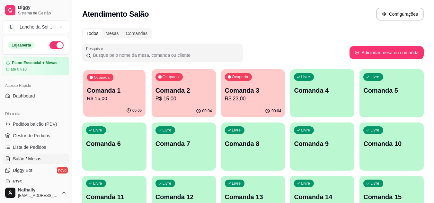
click at [131, 95] on p "R$ 15,00" at bounding box center [114, 98] width 55 height 7
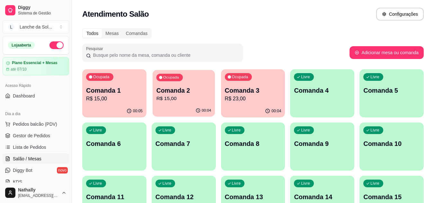
click at [190, 81] on div "Ocupada Comanda 2 R$ 15,00" at bounding box center [184, 87] width 62 height 35
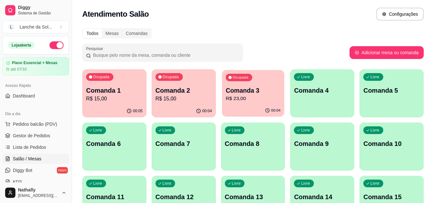
click at [277, 84] on div "Ocupada Comanda 3 R$ 23,00" at bounding box center [253, 87] width 62 height 35
click at [111, 91] on p "Comanda 1" at bounding box center [114, 90] width 55 height 9
click at [133, 78] on div "Ocupada Comanda 1 R$ 23,00" at bounding box center [114, 87] width 64 height 36
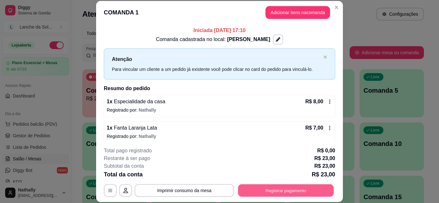
click at [296, 194] on button "Registrar pagamento" at bounding box center [286, 190] width 96 height 13
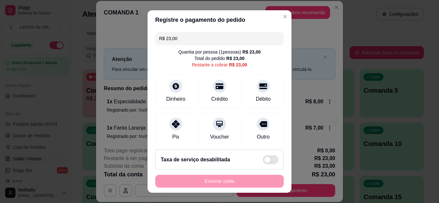
click at [172, 120] on icon at bounding box center [176, 124] width 8 height 8
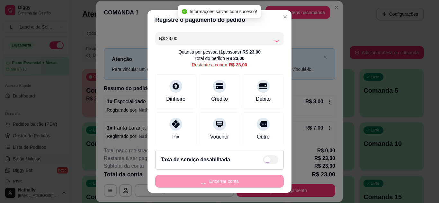
type input "R$ 0,00"
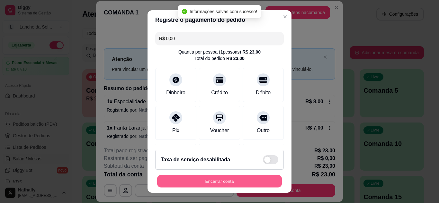
click at [187, 183] on button "Encerrar conta" at bounding box center [219, 181] width 125 height 13
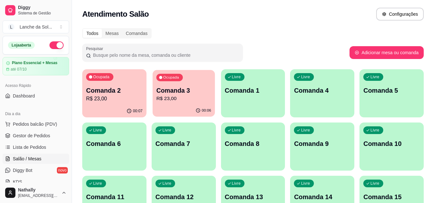
click at [201, 99] on p "R$ 23,00" at bounding box center [183, 98] width 55 height 7
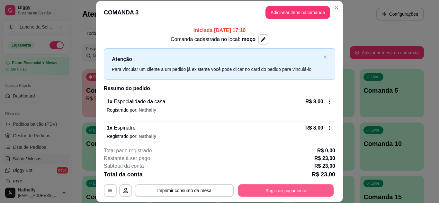
click at [276, 188] on button "Registrar pagamento" at bounding box center [286, 190] width 96 height 13
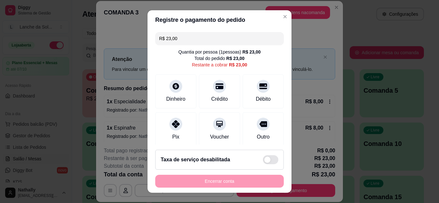
click at [174, 131] on div "Pix" at bounding box center [175, 129] width 41 height 34
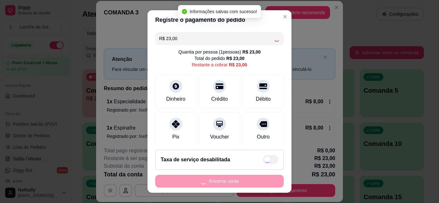
type input "R$ 0,00"
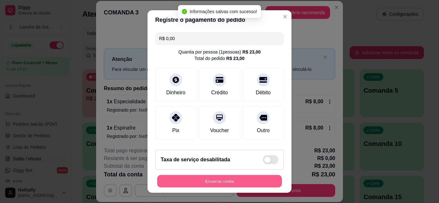
click at [191, 179] on button "Encerrar conta" at bounding box center [219, 181] width 125 height 13
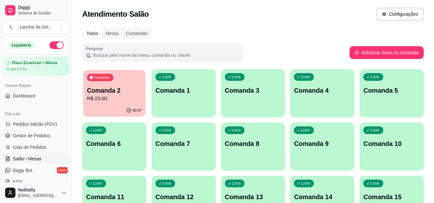
click at [100, 90] on p "Comanda 2" at bounding box center [114, 90] width 55 height 9
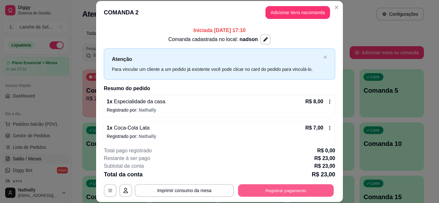
click at [247, 186] on button "Registrar pagamento" at bounding box center [286, 190] width 96 height 13
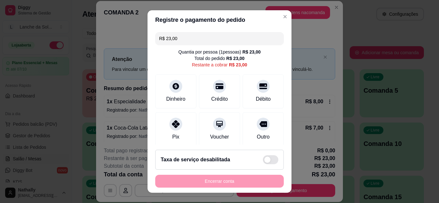
click at [172, 136] on div "Pix" at bounding box center [175, 137] width 7 height 8
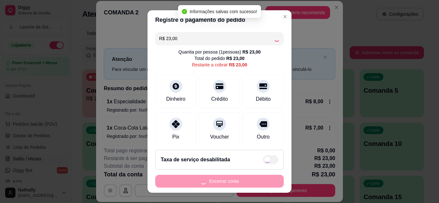
type input "R$ 0,00"
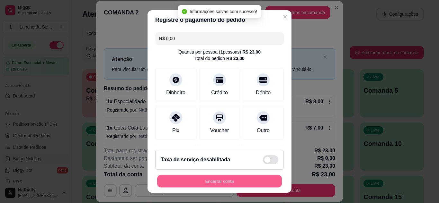
click at [182, 181] on button "Encerrar conta" at bounding box center [219, 181] width 125 height 13
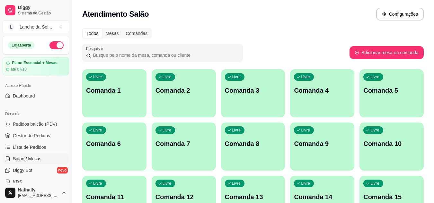
click at [44, 132] on link "Gestor de Pedidos" at bounding box center [36, 136] width 66 height 10
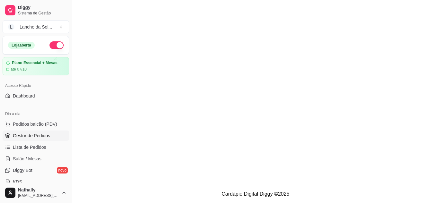
click at [44, 132] on link "Gestor de Pedidos" at bounding box center [36, 136] width 66 height 10
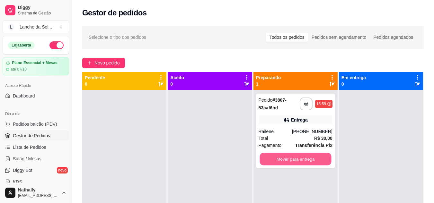
click at [275, 156] on button "Mover para entrega" at bounding box center [296, 159] width 72 height 13
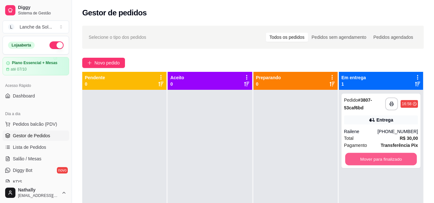
click at [357, 157] on button "Mover para finalizado" at bounding box center [381, 159] width 72 height 13
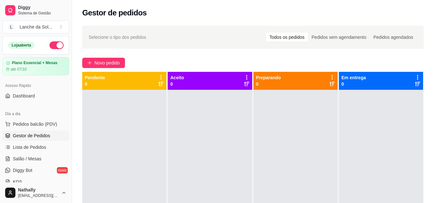
click at [47, 126] on span "Pedidos balcão (PDV)" at bounding box center [35, 124] width 44 height 6
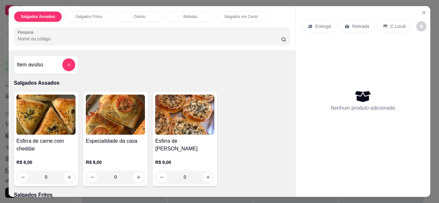
click at [324, 23] on p "Entrega" at bounding box center [323, 26] width 16 height 6
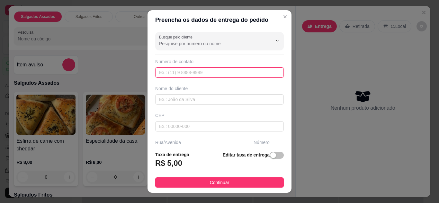
click at [232, 74] on input "text" at bounding box center [219, 72] width 128 height 10
type input "[PHONE_NUMBER]"
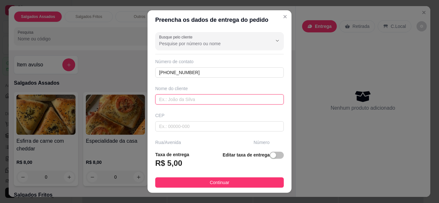
click at [219, 101] on input "text" at bounding box center [219, 99] width 128 height 10
type input "[PERSON_NAME]"
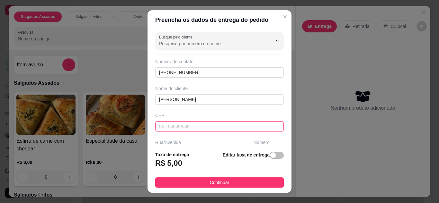
click at [231, 129] on input "text" at bounding box center [219, 126] width 128 height 10
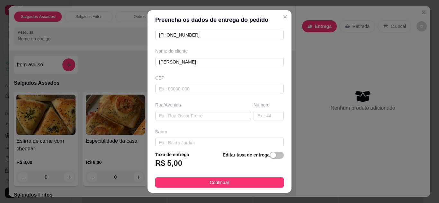
scroll to position [39, 0]
click at [230, 116] on input "text" at bounding box center [203, 115] width 96 height 10
type input "juquiri"
click at [260, 117] on input "text" at bounding box center [268, 115] width 30 height 10
type input "27"
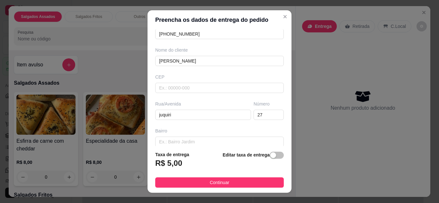
click at [249, 181] on button "Continuar" at bounding box center [219, 183] width 128 height 10
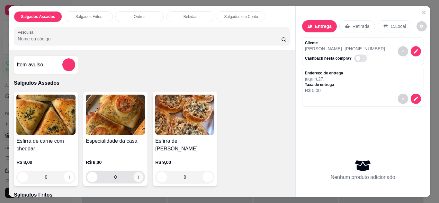
click at [135, 178] on button "increase-product-quantity" at bounding box center [139, 177] width 10 height 10
type input "1"
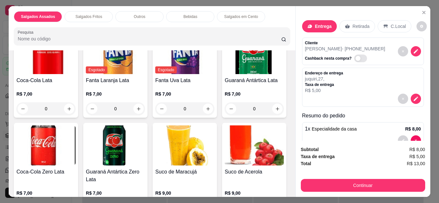
scroll to position [475, 0]
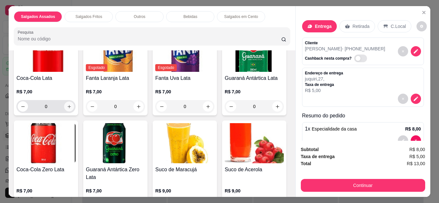
click at [70, 101] on button "increase-product-quantity" at bounding box center [69, 106] width 10 height 10
type input "1"
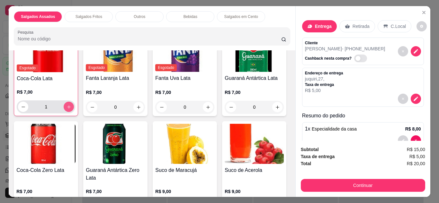
scroll to position [476, 0]
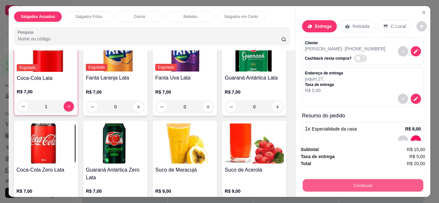
click at [351, 183] on button "Continuar" at bounding box center [362, 186] width 120 height 13
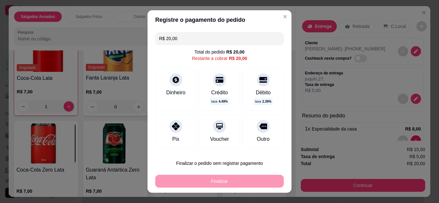
click at [180, 124] on div "Pix" at bounding box center [175, 132] width 41 height 34
type input "R$ 0,00"
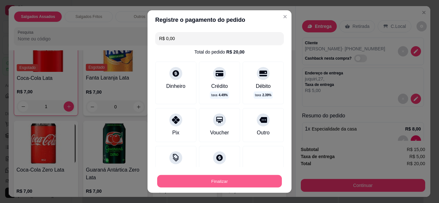
click at [202, 175] on button "Finalizar" at bounding box center [219, 181] width 125 height 13
click at [233, 185] on button "Finalizar" at bounding box center [219, 181] width 125 height 13
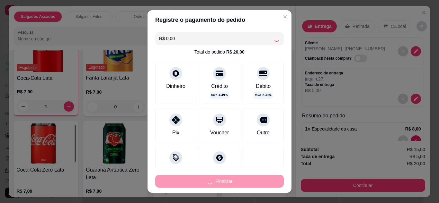
type input "0"
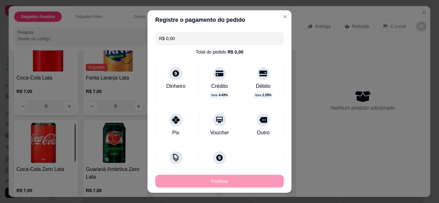
type input "-R$ 20,00"
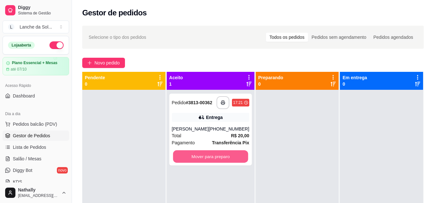
click at [231, 157] on button "Mover para preparo" at bounding box center [210, 157] width 75 height 13
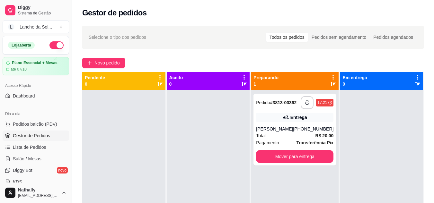
click at [278, 135] on div "Total R$ 20,00" at bounding box center [294, 135] width 77 height 7
click at [270, 127] on div "**********" at bounding box center [294, 130] width 83 height 72
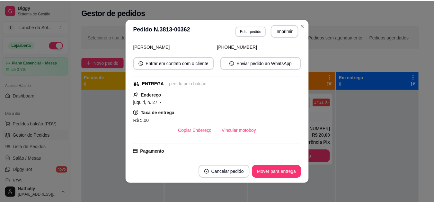
scroll to position [77, 0]
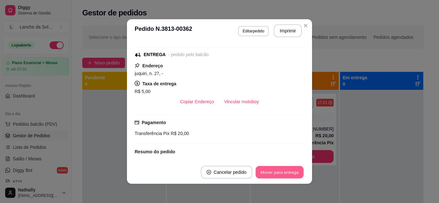
click at [273, 172] on button "Mover para entrega" at bounding box center [279, 172] width 48 height 13
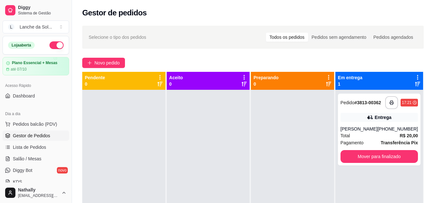
click at [69, 180] on div "Diggy Sistema de Gestão L Lanche da Sol ... Loja aberta Plano Essencial + Mesas…" at bounding box center [36, 101] width 72 height 203
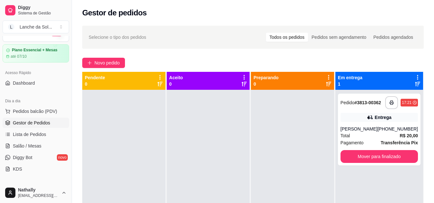
scroll to position [68, 0]
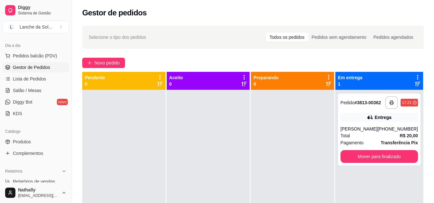
click at [40, 142] on link "Produtos" at bounding box center [36, 142] width 66 height 10
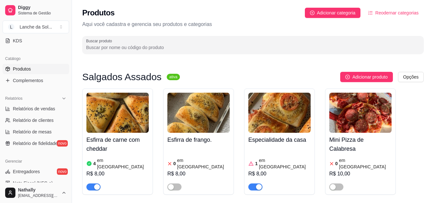
scroll to position [193, 0]
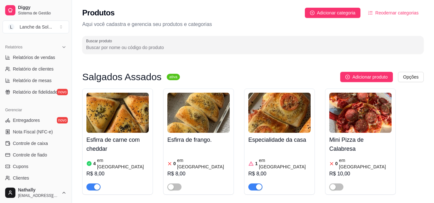
click at [69, 180] on div "Diggy Sistema de Gestão L Lanche da Sol ... Loja aberta Plano Essencial + Mesas…" at bounding box center [36, 101] width 72 height 203
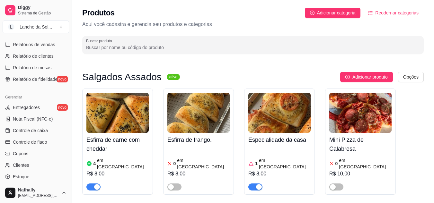
scroll to position [259, 0]
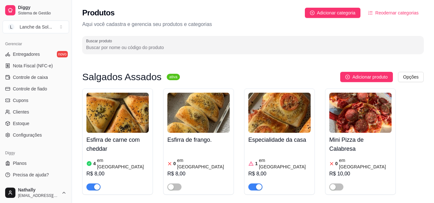
click at [22, 132] on span "Configurações" at bounding box center [27, 135] width 29 height 6
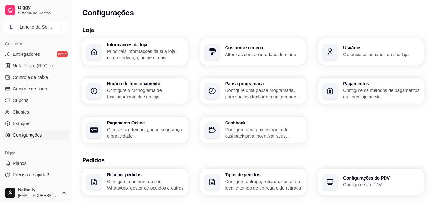
click at [256, 184] on p "Configure entrega, retirada, comer no local e tempo de entrega e de retirada" at bounding box center [263, 185] width 77 height 13
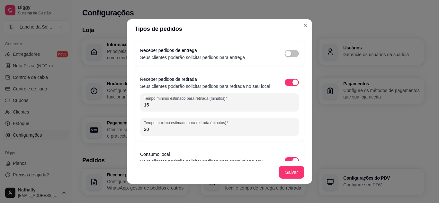
click at [285, 55] on button "button" at bounding box center [292, 53] width 14 height 7
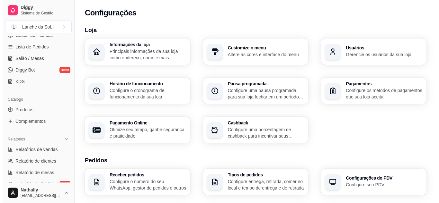
scroll to position [49, 0]
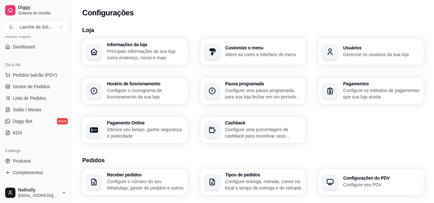
click at [45, 89] on span "Gestor de Pedidos" at bounding box center [31, 87] width 37 height 6
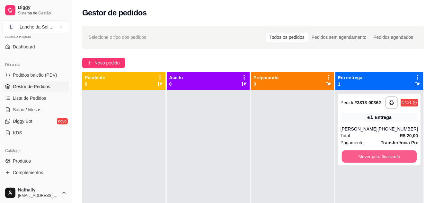
click at [355, 161] on button "Mover para finalizado" at bounding box center [378, 157] width 75 height 13
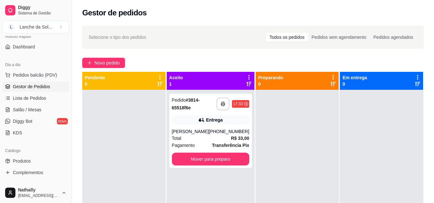
click at [223, 120] on div "Entrega" at bounding box center [210, 120] width 77 height 9
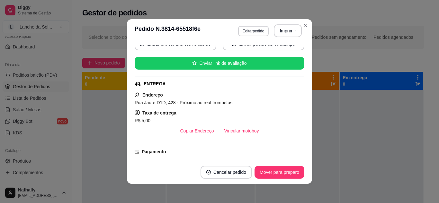
scroll to position [70, 0]
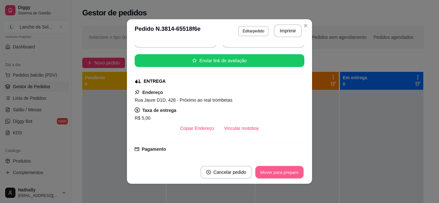
click at [275, 172] on button "Mover para preparo" at bounding box center [279, 172] width 48 height 13
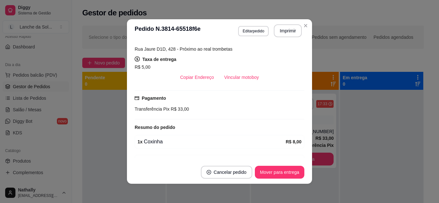
scroll to position [121, 0]
click at [302, 157] on div "feito há 0 minutos Horário do pedido [DATE] 17:33 Status do pedido PREPARANDO N…" at bounding box center [219, 101] width 185 height 119
click at [301, 156] on div "feito há 0 minutos Horário do pedido [DATE] 17:33 Status do pedido PREPARANDO N…" at bounding box center [219, 101] width 185 height 119
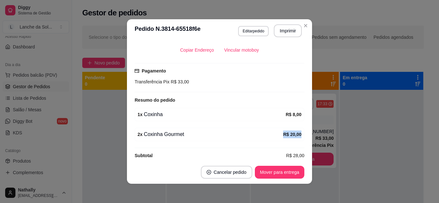
scroll to position [156, 0]
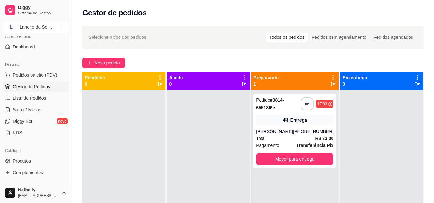
click at [315, 120] on div "Entrega" at bounding box center [294, 120] width 77 height 9
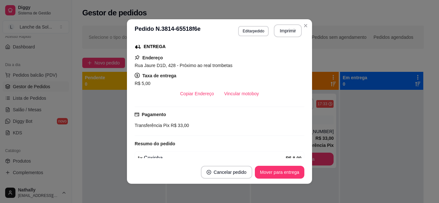
scroll to position [101, 0]
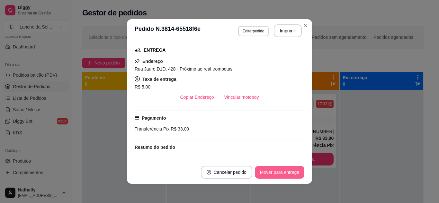
click at [285, 175] on button "Mover para entrega" at bounding box center [279, 172] width 49 height 13
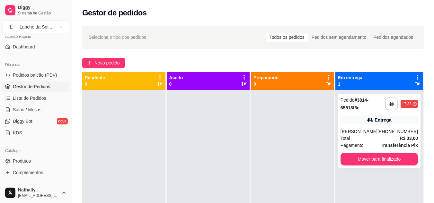
click at [26, 161] on span "Produtos" at bounding box center [22, 161] width 18 height 6
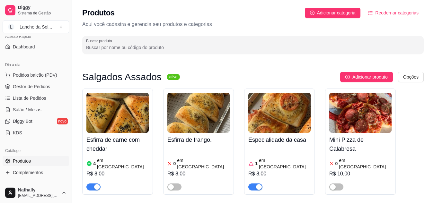
click at [23, 111] on span "Salão / Mesas" at bounding box center [27, 110] width 29 height 6
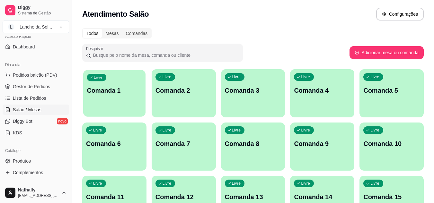
click at [114, 103] on div "Livre Comanda 1" at bounding box center [114, 89] width 62 height 39
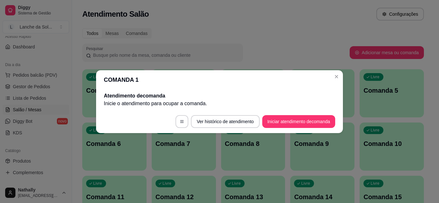
click at [258, 122] on footer "Ver histórico de atendimento Iniciar atendimento de comanda" at bounding box center [219, 121] width 247 height 23
click at [265, 122] on button "Iniciar atendimento de comanda" at bounding box center [298, 121] width 71 height 13
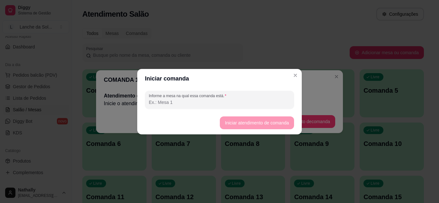
click at [243, 104] on input "Informe a mesa na qual essa comanda está." at bounding box center [219, 102] width 141 height 6
type input "seu nelson"
click at [224, 119] on button "Iniciar atendimento de comanda" at bounding box center [257, 123] width 72 height 13
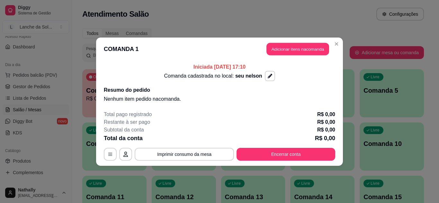
click at [271, 51] on button "Adicionar itens na comanda" at bounding box center [297, 49] width 63 height 13
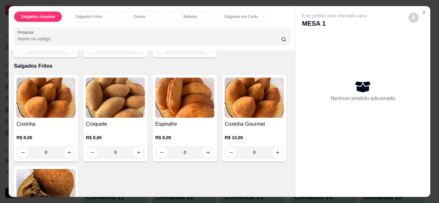
scroll to position [141, 0]
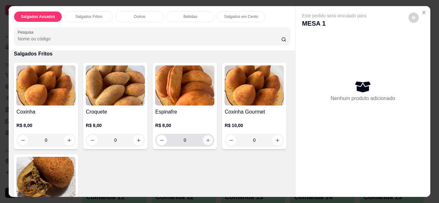
click at [208, 138] on icon "increase-product-quantity" at bounding box center [208, 140] width 5 height 5
type input "1"
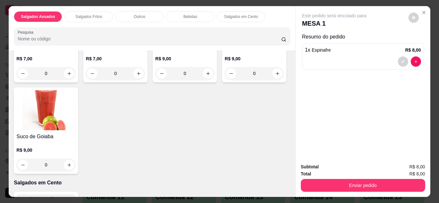
scroll to position [642, 0]
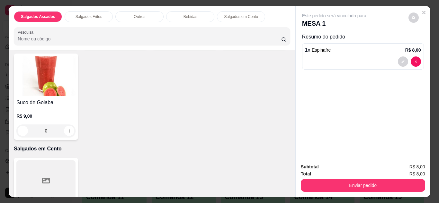
click at [156, 46] on div "0" at bounding box center [184, 39] width 57 height 13
click at [206, 42] on icon "increase-product-quantity" at bounding box center [208, 39] width 5 height 5
type input "1"
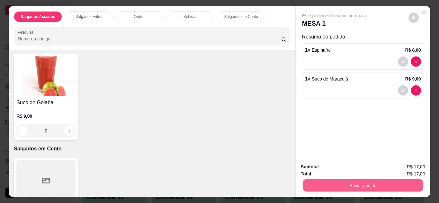
click at [307, 183] on button "Enviar pedido" at bounding box center [362, 186] width 120 height 13
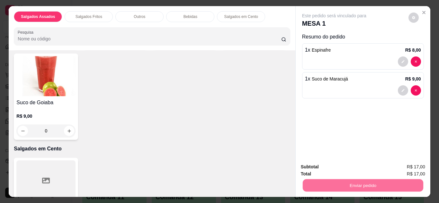
click at [414, 165] on button "Enviar pedido" at bounding box center [408, 168] width 35 height 12
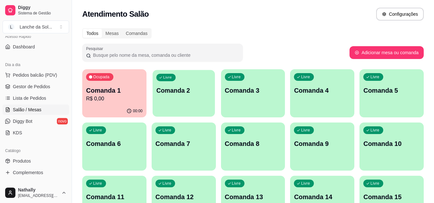
click at [195, 89] on p "Comanda 2" at bounding box center [183, 90] width 55 height 9
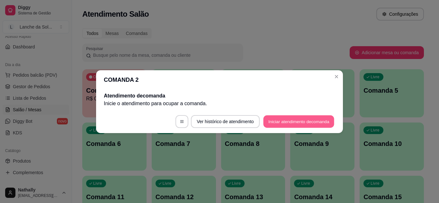
click at [293, 118] on button "Iniciar atendimento de comanda" at bounding box center [298, 121] width 71 height 13
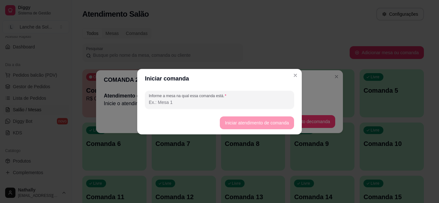
click at [269, 103] on input "Informe a mesa na qual essa comanda está." at bounding box center [219, 102] width 141 height 6
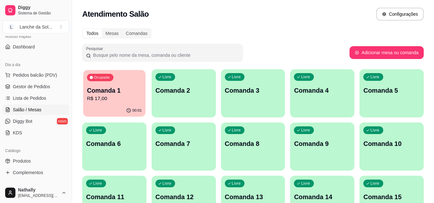
click at [134, 101] on p "R$ 17,00" at bounding box center [114, 98] width 55 height 7
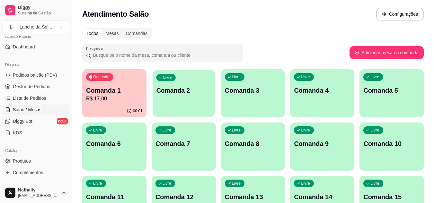
click at [198, 112] on div "button" at bounding box center [184, 112] width 62 height 7
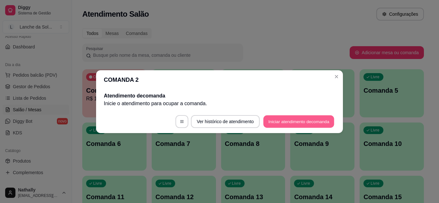
click at [277, 116] on button "Iniciar atendimento de comanda" at bounding box center [298, 121] width 71 height 13
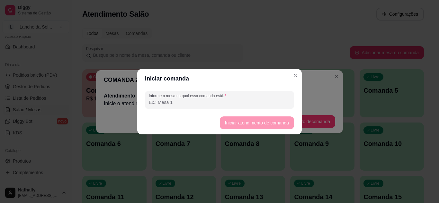
click at [252, 102] on input "Informe a mesa na qual essa comanda está." at bounding box center [219, 102] width 141 height 6
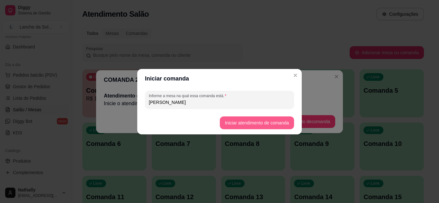
type input "[PERSON_NAME]"
click at [226, 120] on button "Iniciar atendimento de comanda" at bounding box center [257, 123] width 72 height 13
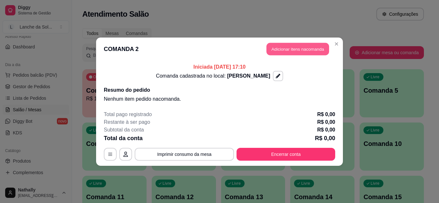
click at [278, 49] on button "Adicionar itens na comanda" at bounding box center [297, 49] width 63 height 13
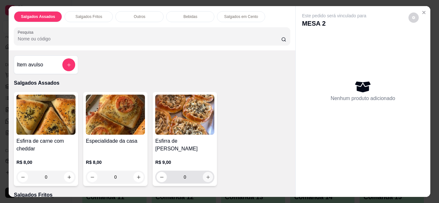
click at [208, 176] on icon "increase-product-quantity" at bounding box center [208, 177] width 5 height 5
type input "1"
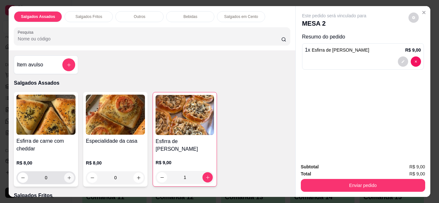
click at [67, 177] on icon "increase-product-quantity" at bounding box center [69, 178] width 5 height 5
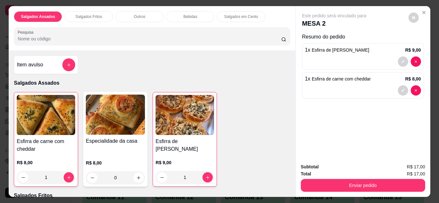
scroll to position [13, 0]
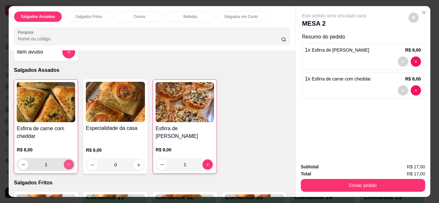
click at [65, 165] on button "increase-product-quantity" at bounding box center [69, 165] width 10 height 10
type input "2"
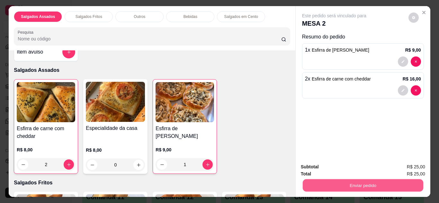
click at [308, 186] on button "Enviar pedido" at bounding box center [362, 186] width 120 height 13
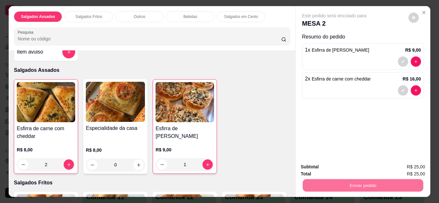
click at [415, 167] on button "Enviar pedido" at bounding box center [408, 168] width 35 height 12
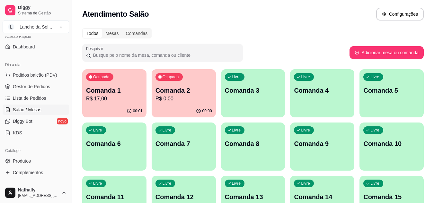
click at [173, 111] on div "00:00" at bounding box center [184, 111] width 64 height 13
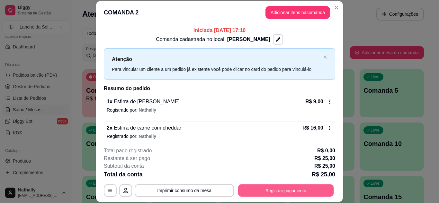
click at [275, 189] on button "Registrar pagamento" at bounding box center [286, 190] width 96 height 13
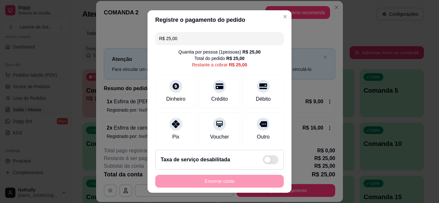
click at [159, 124] on div "Pix" at bounding box center [175, 129] width 41 height 34
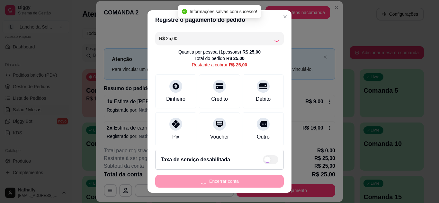
type input "R$ 0,00"
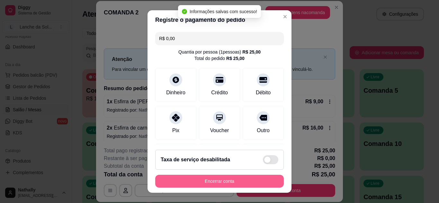
click at [184, 183] on button "Encerrar conta" at bounding box center [219, 181] width 128 height 13
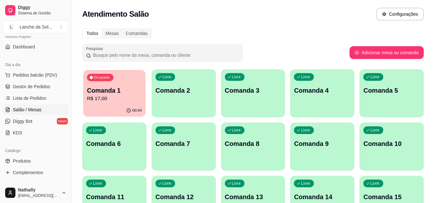
click at [87, 98] on p "R$ 17,00" at bounding box center [114, 98] width 55 height 7
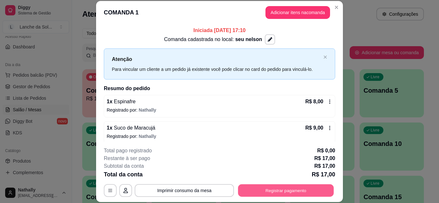
click at [263, 187] on button "Registrar pagamento" at bounding box center [286, 190] width 96 height 13
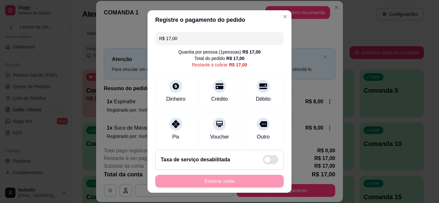
drag, startPoint x: 152, startPoint y: 114, endPoint x: 170, endPoint y: 123, distance: 20.3
click at [170, 123] on div "R$ 17,00 Quantia por pessoa ( 1 pessoas) R$ 17,00 Total do pedido R$ 17,00 Rest…" at bounding box center [219, 88] width 144 height 116
click at [172, 123] on icon at bounding box center [176, 124] width 8 height 8
type input "R$ 0,00"
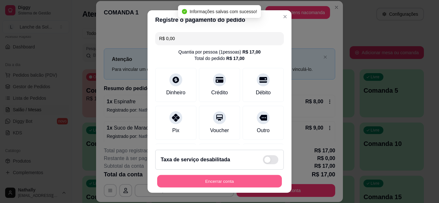
click at [195, 182] on button "Encerrar conta" at bounding box center [219, 181] width 125 height 13
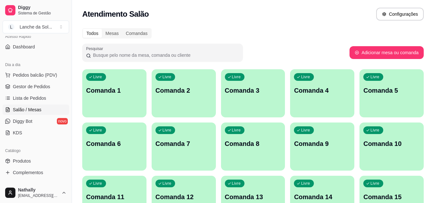
click at [32, 84] on span "Gestor de Pedidos" at bounding box center [31, 87] width 37 height 6
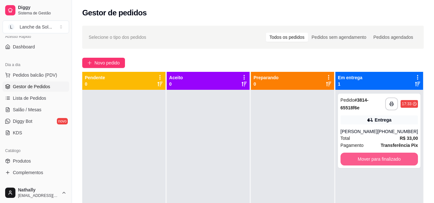
click at [348, 165] on button "Mover para finalizado" at bounding box center [378, 159] width 77 height 13
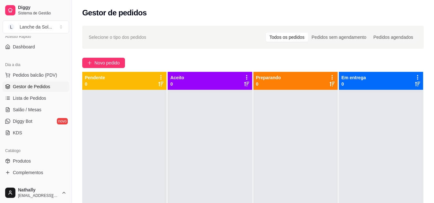
click at [34, 106] on link "Salão / Mesas" at bounding box center [36, 110] width 66 height 10
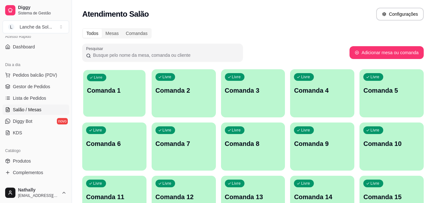
click at [103, 91] on p "Comanda 1" at bounding box center [114, 90] width 55 height 9
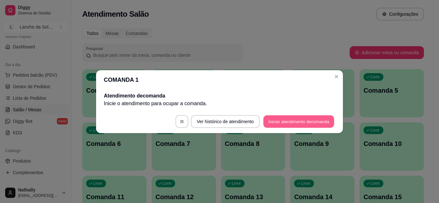
click at [269, 125] on button "Iniciar atendimento de comanda" at bounding box center [298, 121] width 71 height 13
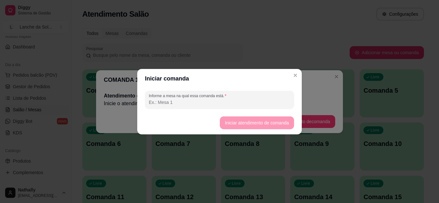
click at [240, 105] on input "Informe a mesa na qual essa comanda está." at bounding box center [219, 102] width 141 height 6
type input "mesa 01"
click at [229, 123] on button "Iniciar atendimento de comanda" at bounding box center [257, 123] width 72 height 13
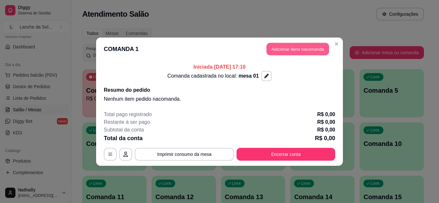
click at [279, 54] on button "Adicionar itens na comanda" at bounding box center [297, 49] width 63 height 13
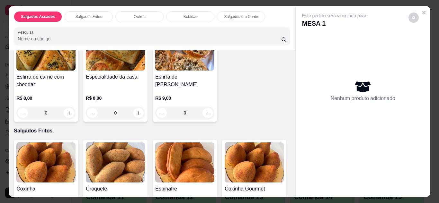
scroll to position [77, 0]
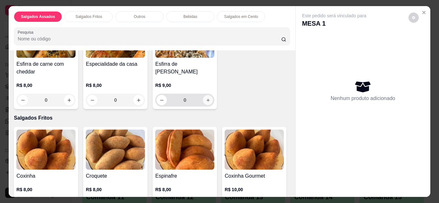
click at [208, 99] on button "increase-product-quantity" at bounding box center [208, 100] width 10 height 10
type input "1"
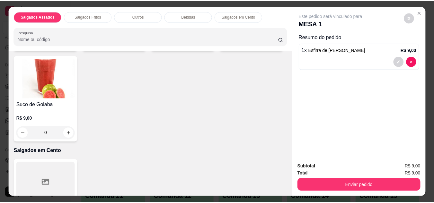
scroll to position [642, 0]
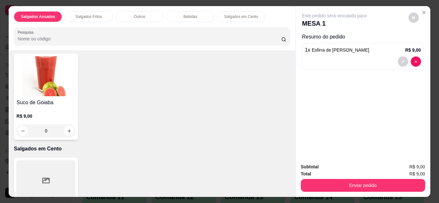
click at [275, 42] on icon "increase-product-quantity" at bounding box center [277, 39] width 5 height 5
type input "1"
click at [334, 190] on div "Subtotal R$ 18,00 Total R$ 18,00 Enviar pedido" at bounding box center [362, 177] width 135 height 39
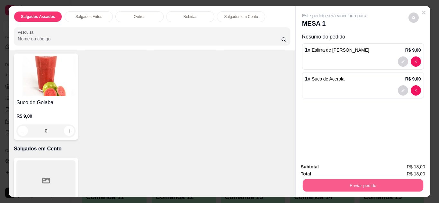
click at [327, 181] on button "Enviar pedido" at bounding box center [362, 186] width 120 height 13
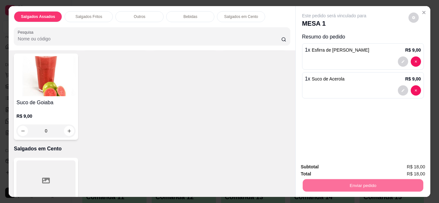
click at [409, 164] on button "Enviar pedido" at bounding box center [408, 168] width 35 height 12
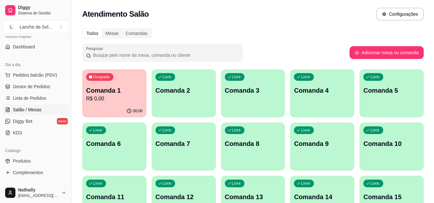
click at [40, 159] on link "Produtos" at bounding box center [36, 161] width 66 height 10
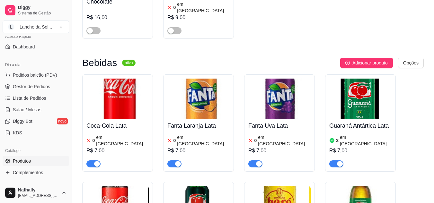
scroll to position [1658, 0]
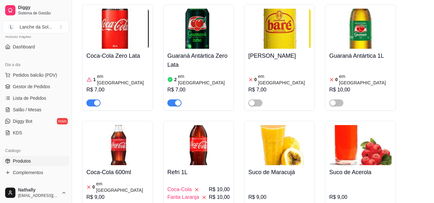
click at [16, 85] on span "Gestor de Pedidos" at bounding box center [31, 87] width 37 height 6
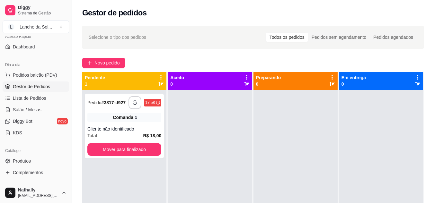
click at [35, 106] on link "Salão / Mesas" at bounding box center [36, 110] width 66 height 10
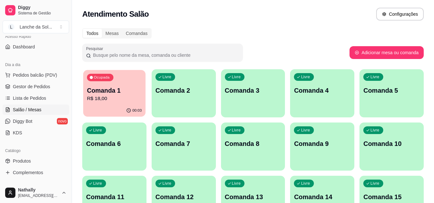
click at [100, 103] on div "Ocupada Comanda 1 R$ 18,00" at bounding box center [114, 87] width 62 height 35
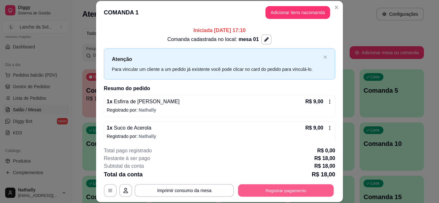
click at [260, 192] on button "Registrar pagamento" at bounding box center [286, 190] width 96 height 13
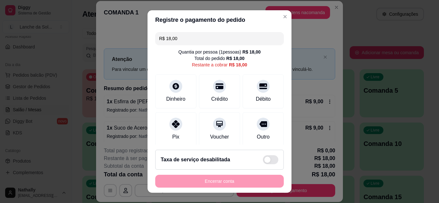
click at [178, 127] on div "Pix" at bounding box center [175, 129] width 41 height 34
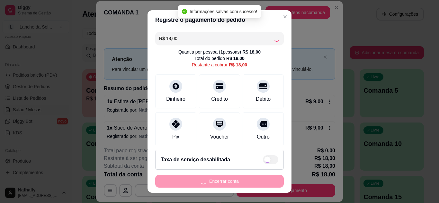
type input "R$ 0,00"
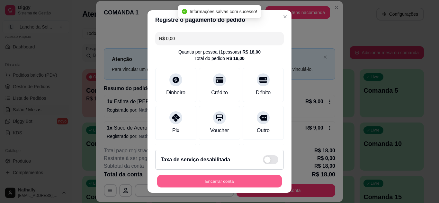
click at [204, 186] on button "Encerrar conta" at bounding box center [219, 181] width 125 height 13
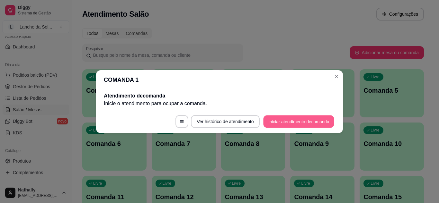
click at [265, 124] on button "Iniciar atendimento de comanda" at bounding box center [298, 121] width 71 height 13
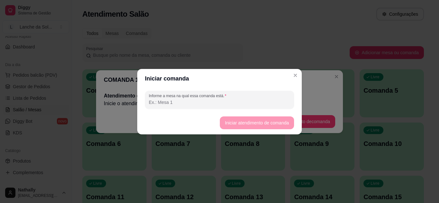
click at [245, 104] on input "Informe a mesa na qual essa comanda está." at bounding box center [219, 102] width 141 height 6
type input "mesa 01"
click at [228, 122] on button "Iniciar atendimento de comanda" at bounding box center [257, 123] width 72 height 13
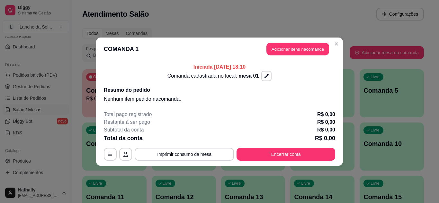
click at [305, 55] on button "Adicionar itens na comanda" at bounding box center [297, 49] width 63 height 13
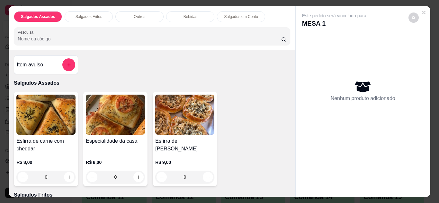
click at [285, 50] on div "Item avulso Salgados Assados Esfirra de carne com cheddar R$ 8,00 0 Especialida…" at bounding box center [152, 123] width 286 height 147
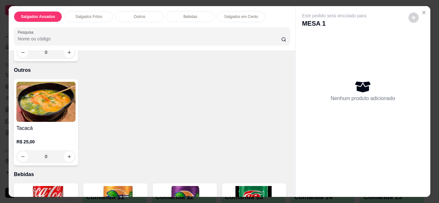
scroll to position [334, 0]
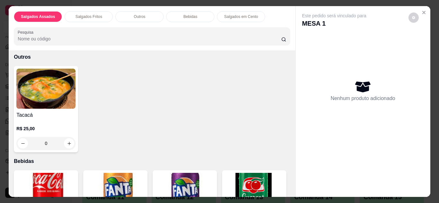
click at [67, 141] on div "0" at bounding box center [45, 143] width 59 height 13
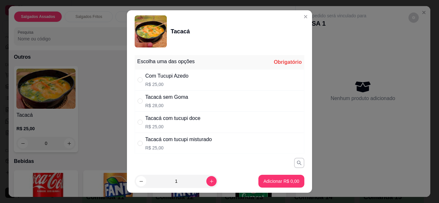
click at [214, 124] on div "Tacacá com tucupi doce R$ 25,00" at bounding box center [220, 122] width 170 height 21
radio input "true"
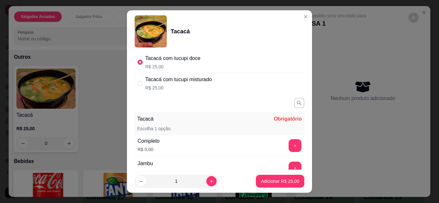
scroll to position [64, 0]
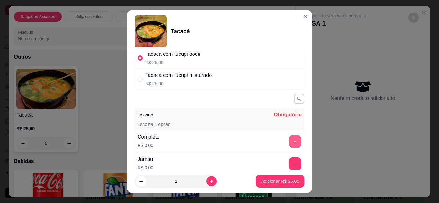
click at [289, 145] on button "+" at bounding box center [295, 141] width 13 height 13
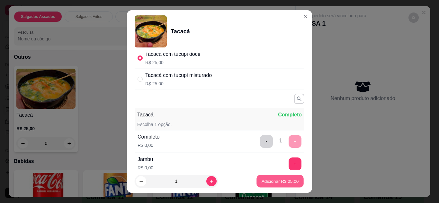
click at [280, 177] on button "Adicionar R$ 25,00" at bounding box center [279, 181] width 47 height 13
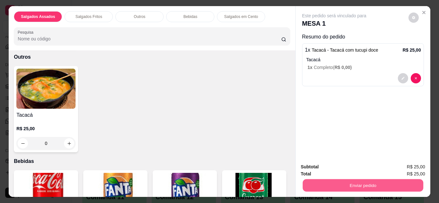
click at [335, 188] on button "Enviar pedido" at bounding box center [362, 186] width 120 height 13
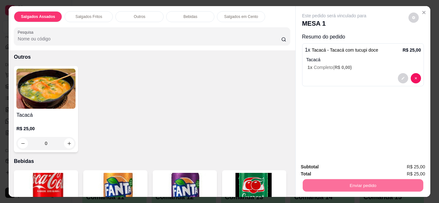
click at [397, 170] on button "Enviar pedido" at bounding box center [408, 168] width 35 height 12
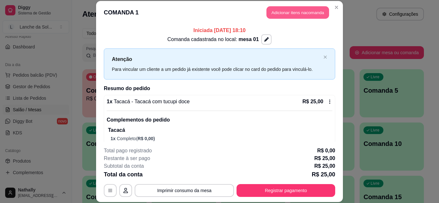
click at [289, 13] on button "Adicionar itens na comanda" at bounding box center [297, 12] width 63 height 13
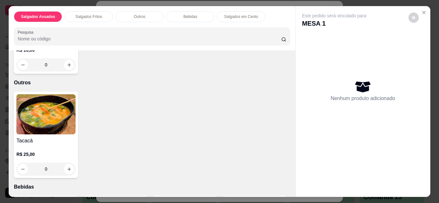
scroll to position [334, 0]
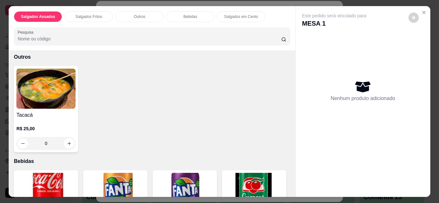
click at [67, 141] on div "0" at bounding box center [45, 143] width 59 height 13
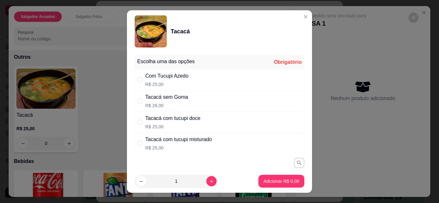
click at [202, 142] on div "Tacacá com tucupi misturado" at bounding box center [178, 140] width 66 height 8
radio input "true"
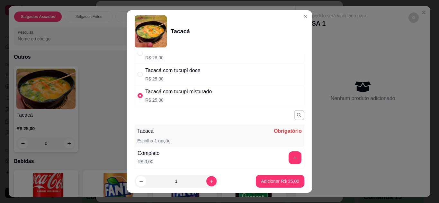
scroll to position [90, 0]
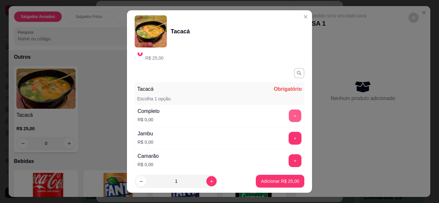
click at [289, 120] on button "+" at bounding box center [295, 116] width 13 height 13
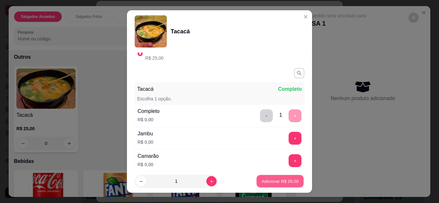
click at [273, 183] on p "Adicionar R$ 25,00" at bounding box center [279, 182] width 37 height 6
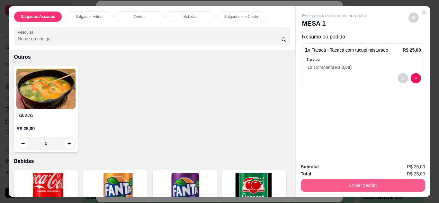
click at [307, 182] on button "Enviar pedido" at bounding box center [363, 185] width 124 height 13
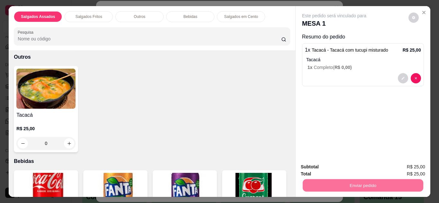
click at [401, 169] on button "Enviar pedido" at bounding box center [408, 168] width 35 height 12
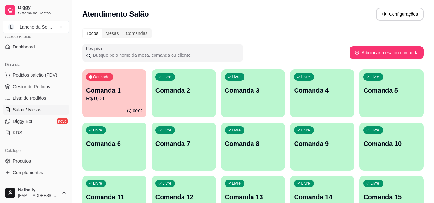
click at [29, 83] on link "Gestor de Pedidos" at bounding box center [36, 87] width 66 height 10
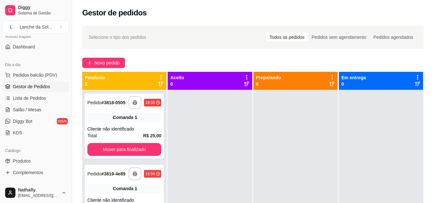
click at [36, 112] on span "Salão / Mesas" at bounding box center [27, 110] width 29 height 6
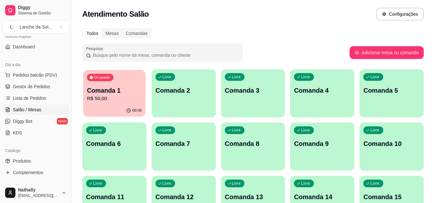
click at [96, 102] on p "R$ 50,00" at bounding box center [114, 98] width 55 height 7
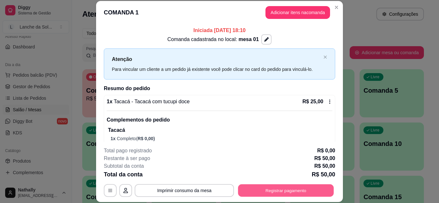
click at [277, 189] on button "Registrar pagamento" at bounding box center [286, 190] width 96 height 13
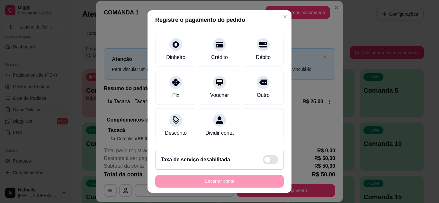
scroll to position [49, 0]
click at [211, 129] on div "Dividir conta" at bounding box center [219, 133] width 28 height 8
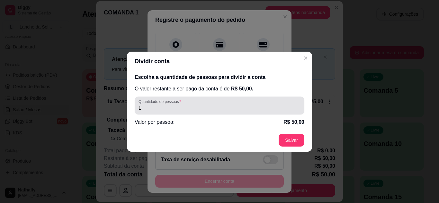
click at [207, 104] on div "1" at bounding box center [219, 105] width 162 height 13
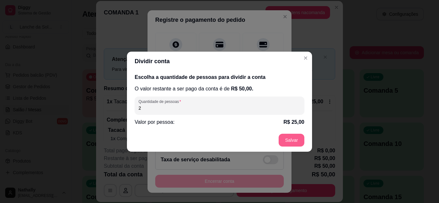
type input "2"
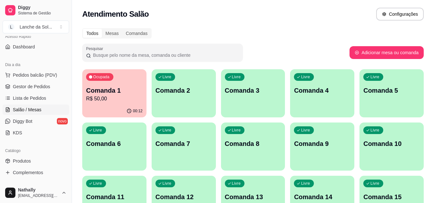
click at [24, 76] on span "Pedidos balcão (PDV)" at bounding box center [35, 75] width 44 height 6
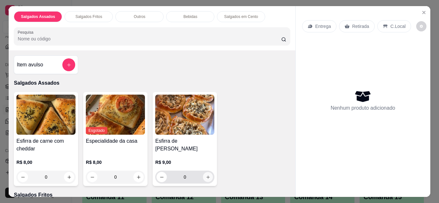
click at [208, 178] on button "increase-product-quantity" at bounding box center [208, 177] width 10 height 10
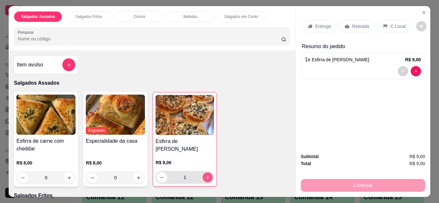
click at [208, 178] on button "increase-product-quantity" at bounding box center [208, 177] width 10 height 10
type input "2"
click at [363, 24] on p "Retirada" at bounding box center [360, 26] width 17 height 6
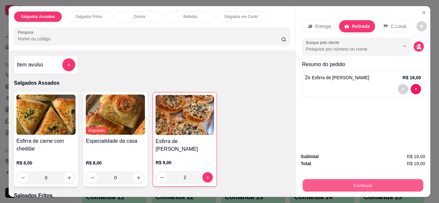
click at [334, 184] on button "Continuar" at bounding box center [362, 186] width 120 height 13
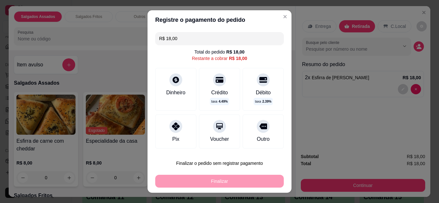
click at [172, 127] on icon at bounding box center [176, 127] width 8 height 8
type input "R$ 0,00"
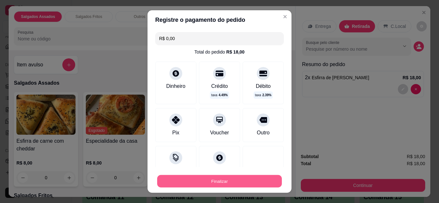
click at [189, 182] on button "Finalizar" at bounding box center [219, 181] width 125 height 13
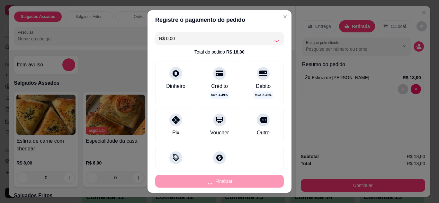
type input "0"
type input "-R$ 18,00"
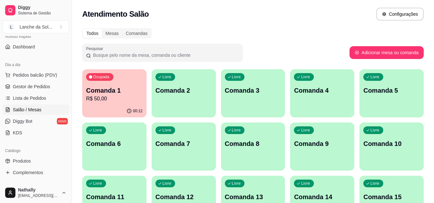
click at [36, 82] on link "Gestor de Pedidos" at bounding box center [36, 87] width 66 height 10
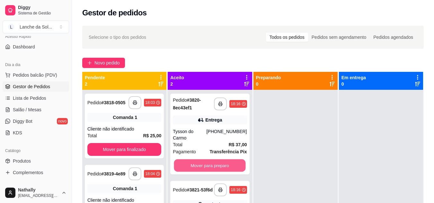
click at [198, 160] on button "Mover para preparo" at bounding box center [210, 166] width 72 height 13
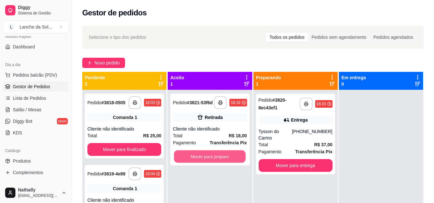
click at [215, 161] on button "Mover para preparo" at bounding box center [210, 157] width 72 height 13
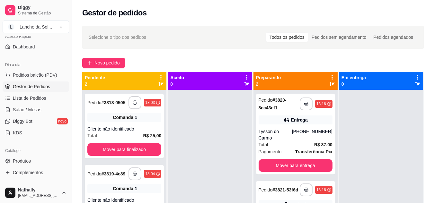
click at [270, 190] on div "Pedido # 3821-53f6d" at bounding box center [279, 190] width 40 height 8
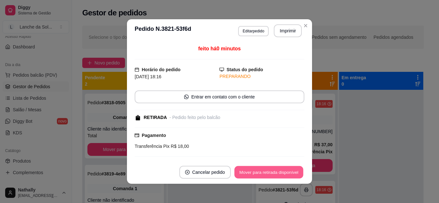
click at [262, 172] on button "Mover para retirada disponível" at bounding box center [268, 172] width 69 height 13
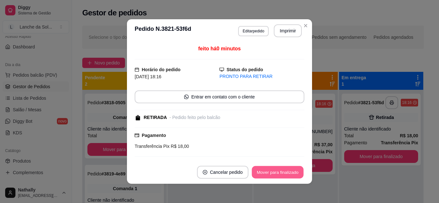
click at [262, 172] on button "Mover para finalizado" at bounding box center [278, 172] width 52 height 13
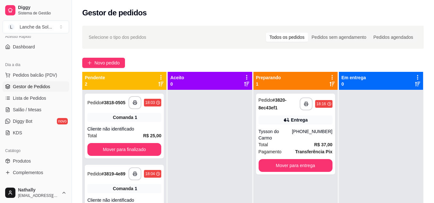
click at [272, 141] on div "Total R$ 37,00" at bounding box center [296, 144] width 74 height 7
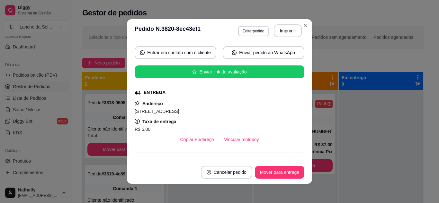
scroll to position [61, 0]
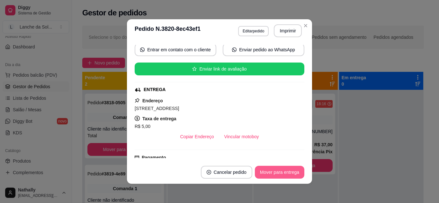
click at [292, 170] on button "Mover para entrega" at bounding box center [279, 172] width 49 height 13
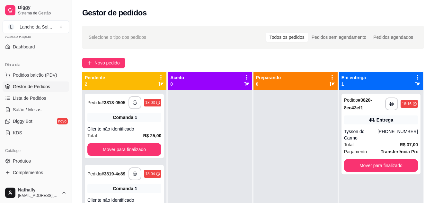
click at [42, 114] on link "Salão / Mesas" at bounding box center [36, 110] width 66 height 10
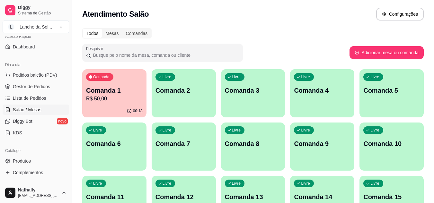
click at [247, 17] on div "Atendimento Salão Configurações" at bounding box center [252, 14] width 341 height 13
click at [59, 73] on button "Pedidos balcão (PDV)" at bounding box center [36, 75] width 66 height 10
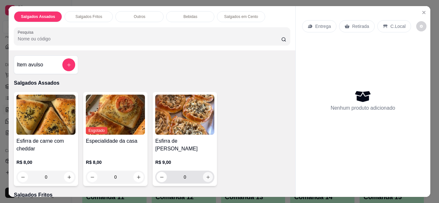
click at [207, 175] on icon "increase-product-quantity" at bounding box center [208, 177] width 5 height 5
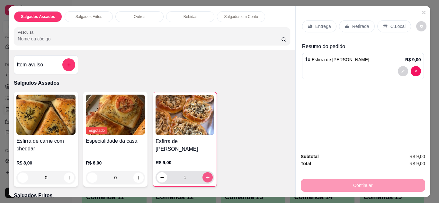
click at [207, 175] on icon "increase-product-quantity" at bounding box center [207, 177] width 5 height 5
type input "2"
click at [356, 24] on p "Retirada" at bounding box center [360, 26] width 17 height 6
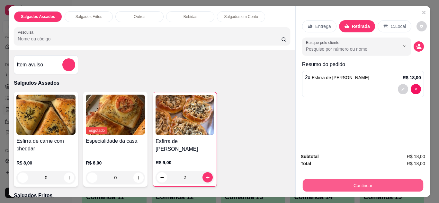
click at [360, 183] on button "Continuar" at bounding box center [362, 186] width 120 height 13
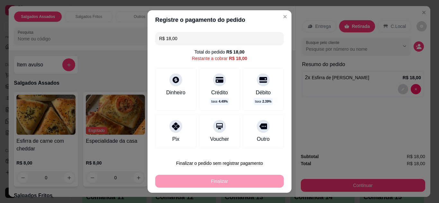
click at [187, 139] on div "Pix" at bounding box center [175, 132] width 41 height 34
type input "R$ 0,00"
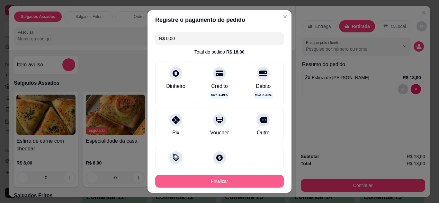
click at [207, 182] on button "Finalizar" at bounding box center [219, 181] width 128 height 13
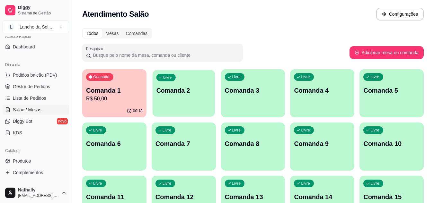
click at [171, 83] on div "Livre Comanda 2" at bounding box center [184, 89] width 62 height 39
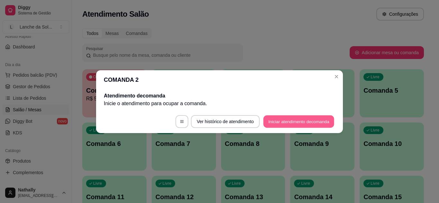
click at [274, 121] on button "Iniciar atendimento de comanda" at bounding box center [298, 121] width 71 height 13
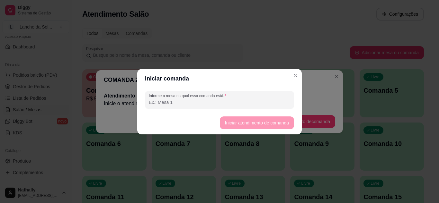
click at [254, 101] on input "Informe a mesa na qual essa comanda está." at bounding box center [219, 102] width 141 height 6
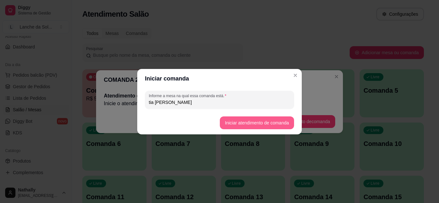
type input "tia [PERSON_NAME]"
click at [224, 121] on button "Iniciar atendimento de comanda" at bounding box center [257, 123] width 72 height 13
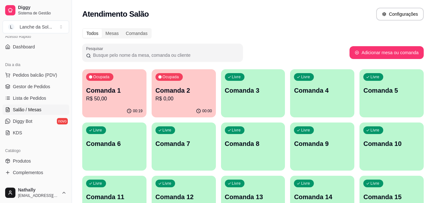
click at [44, 77] on span "Pedidos balcão (PDV)" at bounding box center [35, 75] width 44 height 6
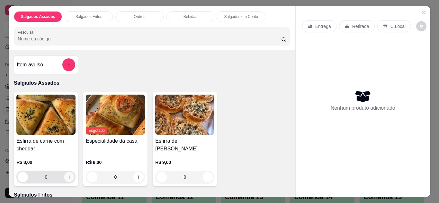
click at [67, 175] on icon "increase-product-quantity" at bounding box center [69, 177] width 5 height 5
type input "1"
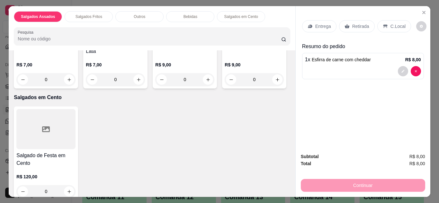
scroll to position [604, 0]
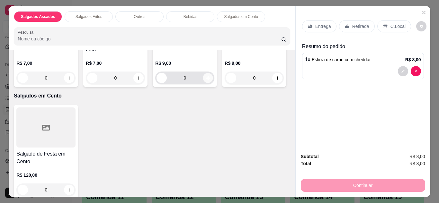
click at [206, 81] on icon "increase-product-quantity" at bounding box center [208, 78] width 5 height 5
type input "1"
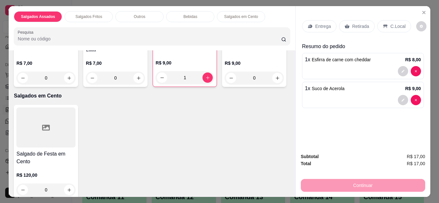
click at [377, 26] on div "C.Local" at bounding box center [394, 26] width 34 height 12
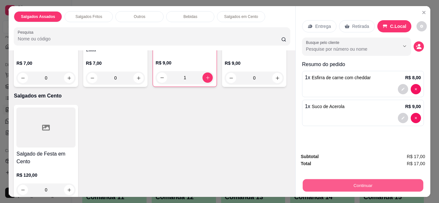
click at [348, 180] on button "Continuar" at bounding box center [362, 186] width 120 height 13
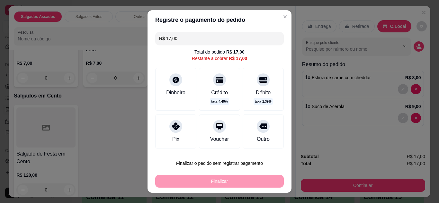
click at [167, 131] on div "Pix" at bounding box center [175, 132] width 41 height 34
type input "R$ 0,00"
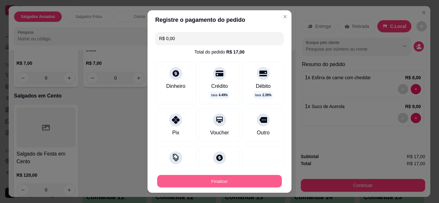
click at [204, 180] on button "Finalizar" at bounding box center [219, 181] width 125 height 13
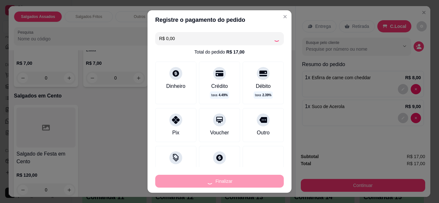
type input "0"
type input "-R$ 17,00"
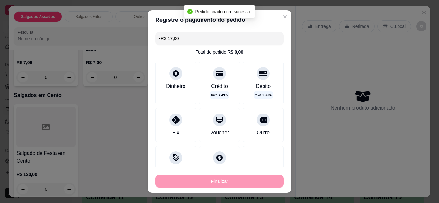
scroll to position [603, 0]
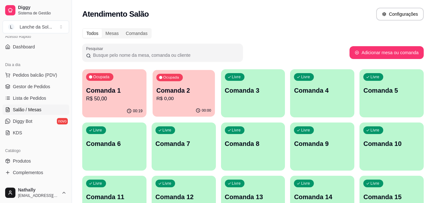
click at [183, 102] on p "R$ 0,00" at bounding box center [183, 98] width 55 height 7
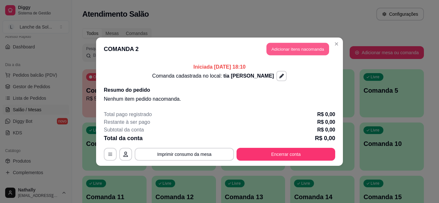
click at [277, 49] on button "Adicionar itens na comanda" at bounding box center [297, 49] width 63 height 13
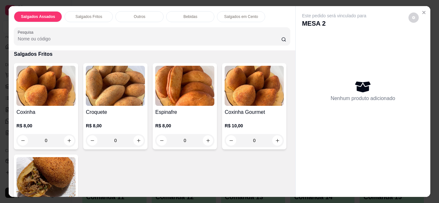
scroll to position [141, 0]
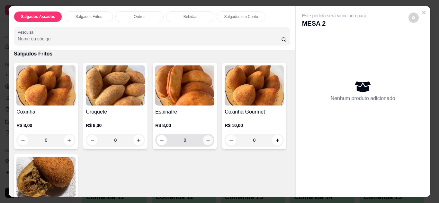
click at [206, 138] on icon "increase-product-quantity" at bounding box center [208, 140] width 5 height 5
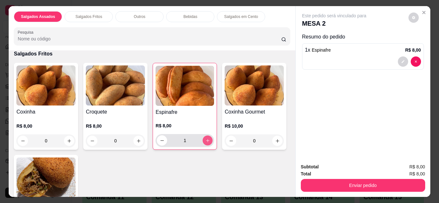
click at [206, 139] on icon "increase-product-quantity" at bounding box center [207, 140] width 3 height 3
type input "2"
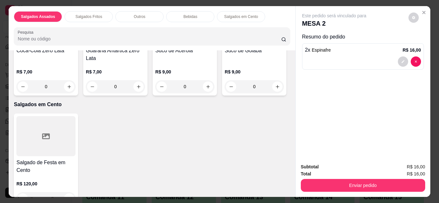
scroll to position [604, 0]
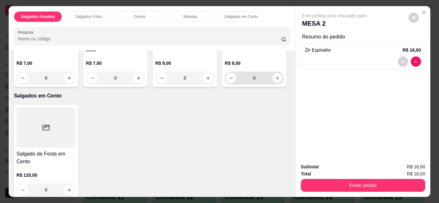
click at [272, 83] on button "increase-product-quantity" at bounding box center [277, 78] width 10 height 10
type input "1"
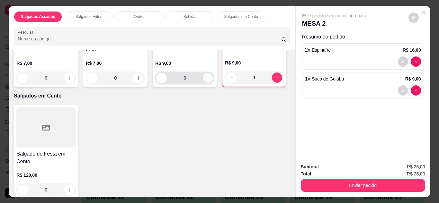
click at [206, 81] on icon "increase-product-quantity" at bounding box center [208, 78] width 5 height 5
type input "1"
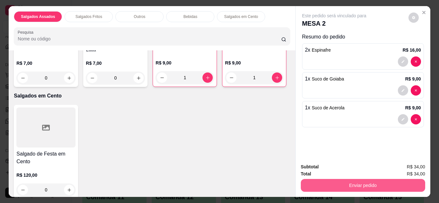
click at [309, 181] on button "Enviar pedido" at bounding box center [363, 185] width 124 height 13
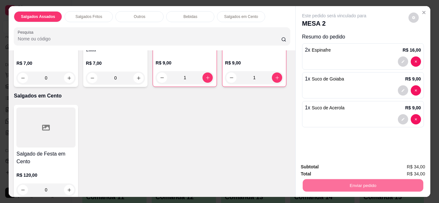
click at [397, 169] on button "Enviar pedido" at bounding box center [408, 168] width 35 height 12
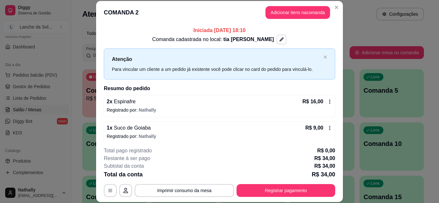
click at [279, 38] on icon "button" at bounding box center [281, 39] width 4 height 4
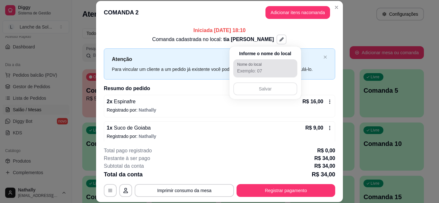
click at [259, 65] on label "Nome do local" at bounding box center [250, 64] width 27 height 5
click at [259, 68] on input "Nome do local" at bounding box center [265, 71] width 56 height 6
type input "moços"
click at [265, 91] on button "Salvar" at bounding box center [265, 89] width 62 height 13
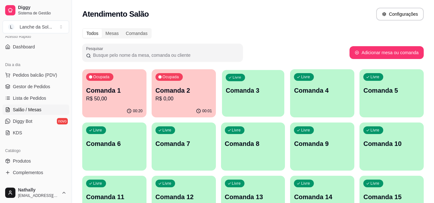
click at [260, 99] on div "Livre Comanda 3" at bounding box center [253, 89] width 62 height 39
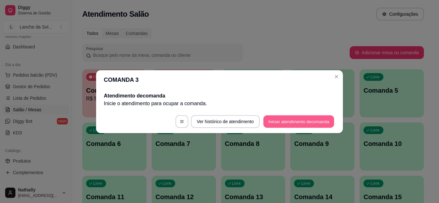
click at [281, 119] on button "Iniciar atendimento de comanda" at bounding box center [298, 121] width 71 height 13
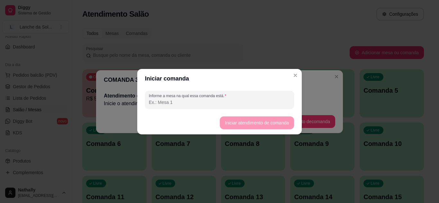
click at [254, 100] on input "Informe a mesa na qual essa comanda está." at bounding box center [219, 102] width 141 height 6
type input "mesa 02"
click at [225, 119] on button "Iniciar atendimento de comanda" at bounding box center [257, 123] width 72 height 13
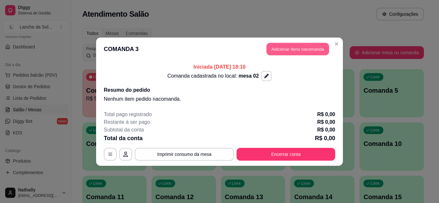
click at [287, 43] on button "Adicionar itens na comanda" at bounding box center [297, 49] width 63 height 13
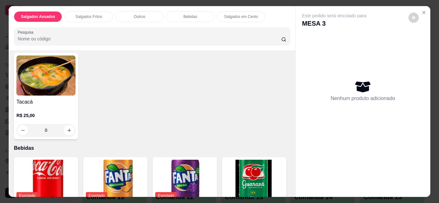
scroll to position [347, 0]
click at [64, 128] on div "0" at bounding box center [45, 130] width 59 height 13
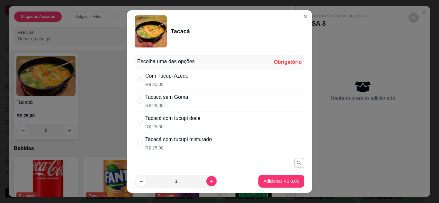
click at [224, 143] on div "Tacacá com tucupi misturado R$ 25,00" at bounding box center [220, 143] width 170 height 21
radio input "true"
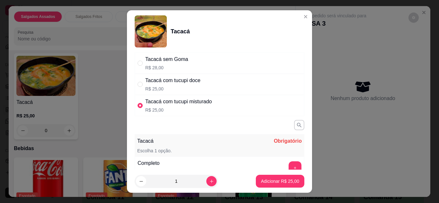
scroll to position [51, 0]
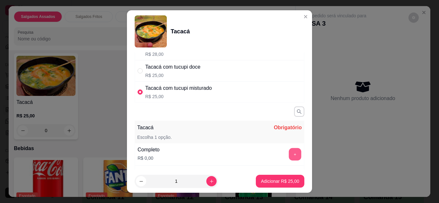
click at [289, 150] on button "+" at bounding box center [295, 154] width 13 height 13
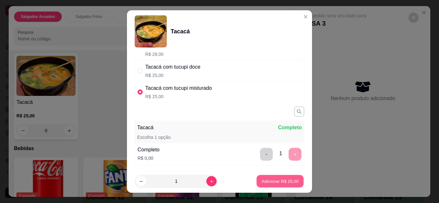
click at [281, 180] on p "Adicionar R$ 25,00" at bounding box center [279, 182] width 37 height 6
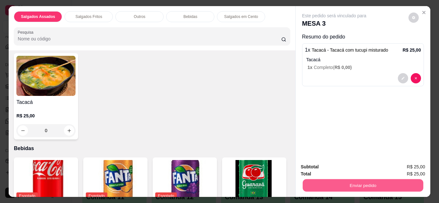
click at [336, 180] on button "Enviar pedido" at bounding box center [362, 186] width 120 height 13
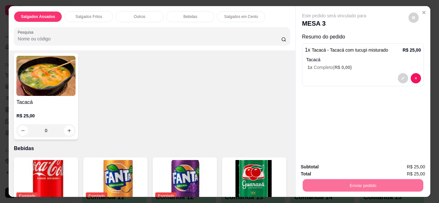
click at [400, 168] on button "Enviar pedido" at bounding box center [408, 168] width 35 height 12
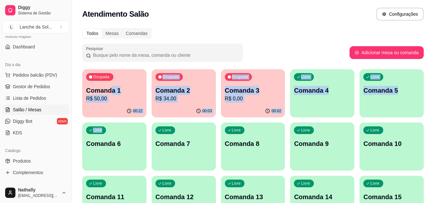
drag, startPoint x: 122, startPoint y: 120, endPoint x: 111, endPoint y: 89, distance: 33.6
click at [111, 89] on p "Comanda 1" at bounding box center [114, 90] width 55 height 9
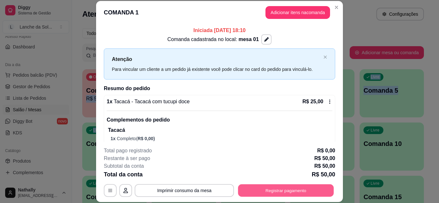
click at [269, 190] on button "Registrar pagamento" at bounding box center [286, 190] width 96 height 13
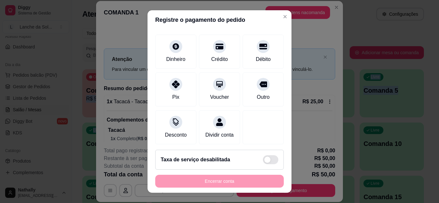
scroll to position [49, 0]
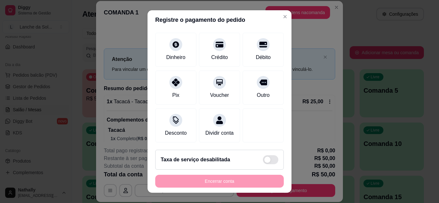
click at [216, 129] on div "Dividir conta" at bounding box center [219, 133] width 28 height 8
click at [172, 76] on div at bounding box center [175, 82] width 13 height 13
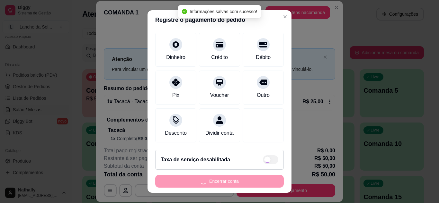
type input "R$ 0,00"
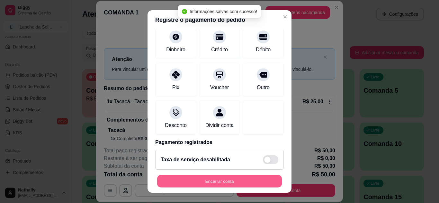
click at [224, 178] on button "Encerrar conta" at bounding box center [219, 181] width 125 height 13
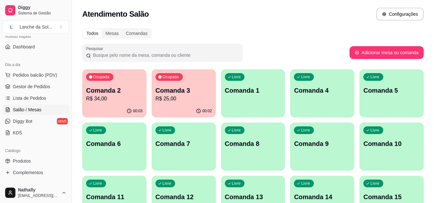
click at [48, 86] on span "Gestor de Pedidos" at bounding box center [31, 87] width 37 height 6
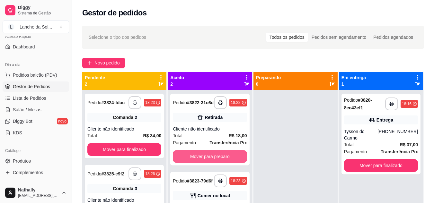
click at [225, 163] on button "Mover para preparo" at bounding box center [210, 156] width 74 height 13
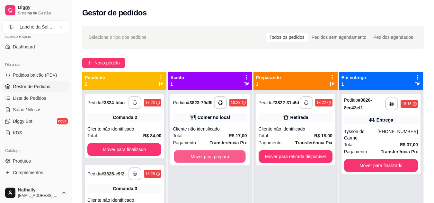
click at [225, 163] on button "Mover para preparo" at bounding box center [210, 157] width 72 height 13
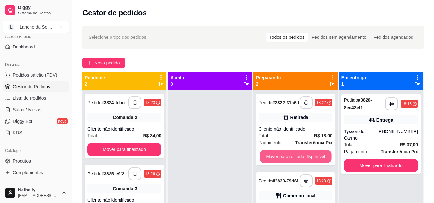
click at [273, 155] on button "Mover para retirada disponível" at bounding box center [296, 157] width 72 height 13
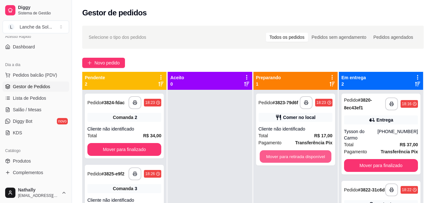
click at [273, 155] on button "Mover para retirada disponível" at bounding box center [296, 157] width 72 height 13
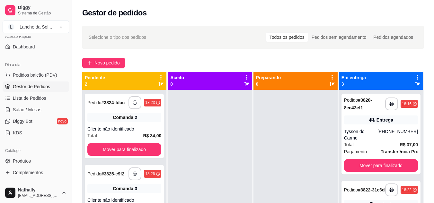
click at [39, 110] on span "Salão / Mesas" at bounding box center [27, 110] width 29 height 6
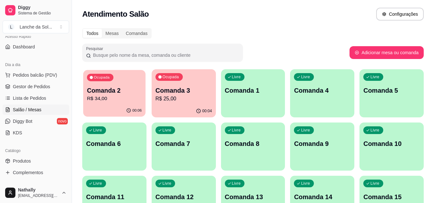
click at [118, 102] on p "R$ 34,00" at bounding box center [114, 98] width 55 height 7
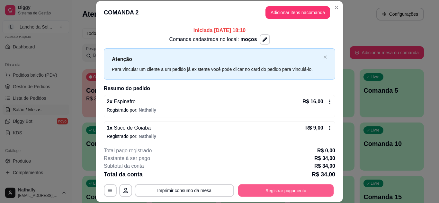
click at [283, 193] on button "Registrar pagamento" at bounding box center [286, 190] width 96 height 13
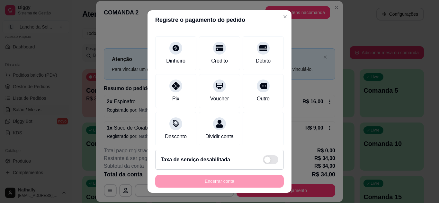
scroll to position [39, 0]
click at [223, 132] on div "Dividir conta" at bounding box center [219, 129] width 41 height 34
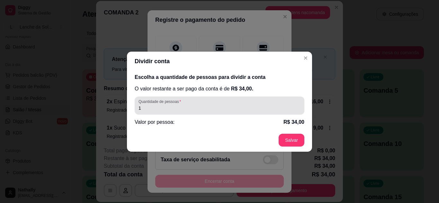
click at [223, 100] on div "1" at bounding box center [219, 105] width 162 height 13
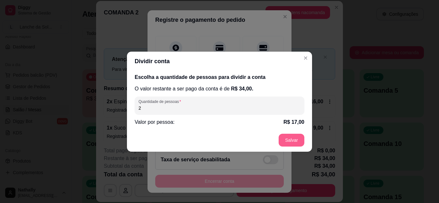
type input "2"
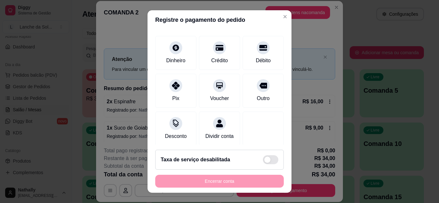
click at [174, 61] on div "Dinheiro" at bounding box center [175, 61] width 19 height 8
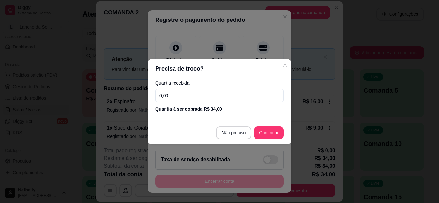
click at [193, 97] on input "0,00" at bounding box center [219, 95] width 128 height 13
type input "20,00"
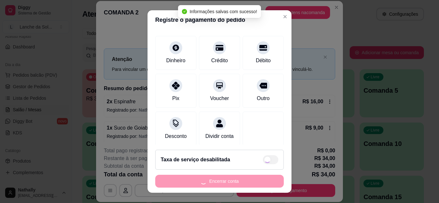
type input "R$ 0,00"
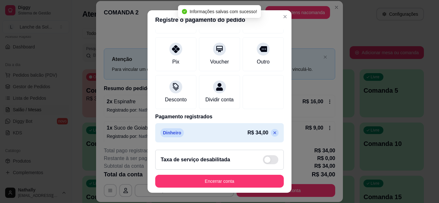
scroll to position [76, 0]
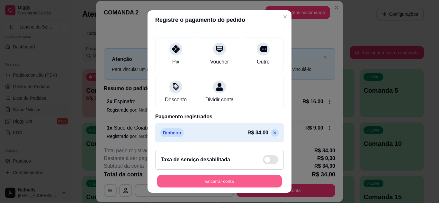
click at [248, 181] on button "Encerrar conta" at bounding box center [219, 181] width 125 height 13
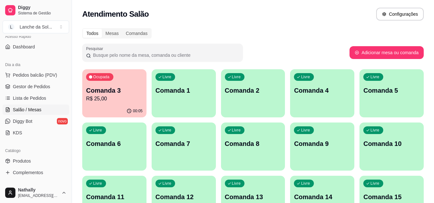
click at [49, 85] on span "Gestor de Pedidos" at bounding box center [31, 87] width 37 height 6
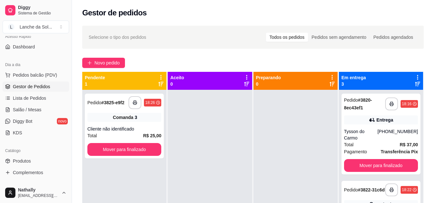
click at [398, 191] on div "**********" at bounding box center [381, 190] width 74 height 13
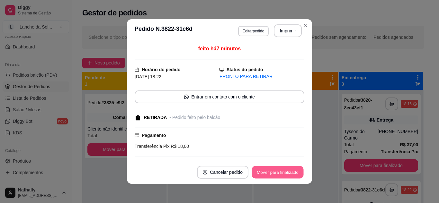
click at [289, 169] on button "Mover para finalizado" at bounding box center [278, 172] width 52 height 13
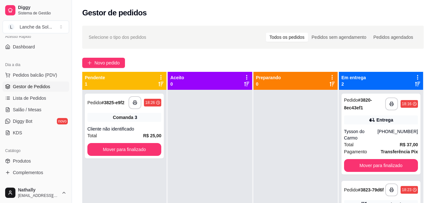
click at [353, 188] on div "Pedido # 3823-79d6f" at bounding box center [364, 190] width 40 height 8
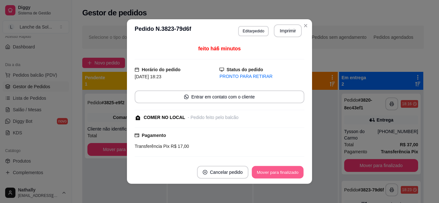
click at [291, 172] on button "Mover para finalizado" at bounding box center [278, 172] width 52 height 13
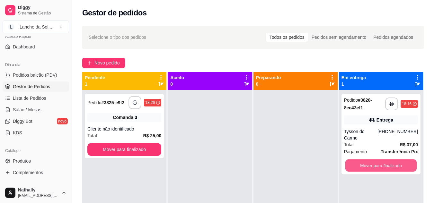
click at [385, 161] on button "Mover para finalizado" at bounding box center [381, 166] width 72 height 13
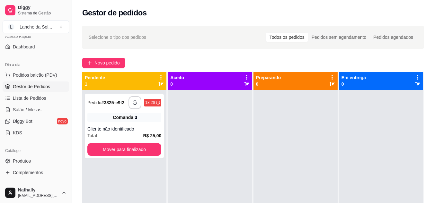
click at [37, 112] on span "Salão / Mesas" at bounding box center [27, 110] width 29 height 6
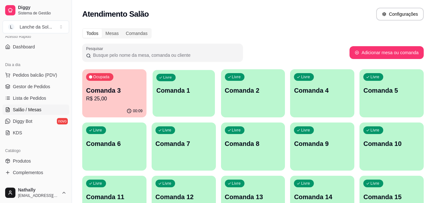
click at [189, 107] on div "Livre Comanda 1" at bounding box center [184, 89] width 62 height 39
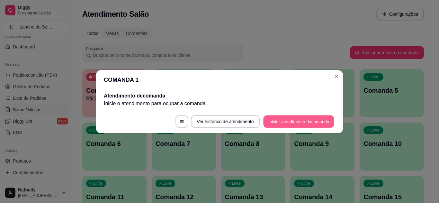
click at [266, 120] on button "Iniciar atendimento de comanda" at bounding box center [298, 121] width 71 height 13
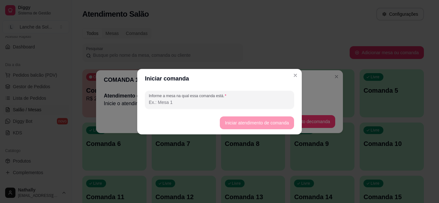
click at [247, 101] on input "Informe a mesa na qual essa comanda está." at bounding box center [219, 102] width 141 height 6
type input "mesa 01"
click at [224, 124] on button "Iniciar atendimento de comanda" at bounding box center [257, 123] width 72 height 13
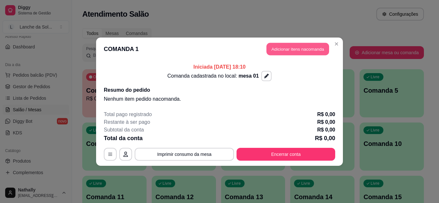
click at [276, 46] on button "Adicionar itens na comanda" at bounding box center [297, 49] width 63 height 13
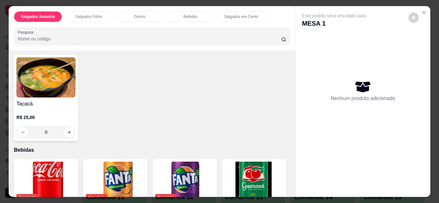
scroll to position [360, 0]
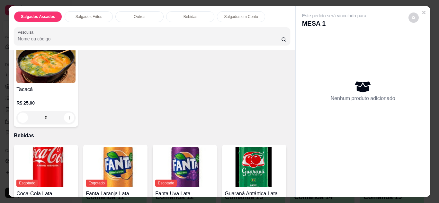
click at [64, 113] on div "0" at bounding box center [45, 117] width 59 height 13
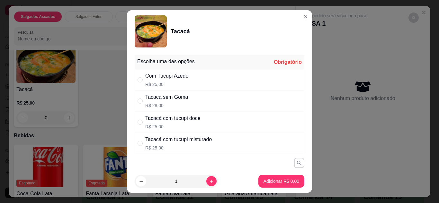
click at [204, 119] on div "Tacacá com tucupi doce R$ 25,00" at bounding box center [220, 122] width 170 height 21
radio input "true"
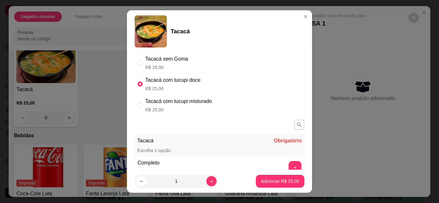
scroll to position [39, 0]
click at [289, 168] on button "+" at bounding box center [295, 167] width 13 height 13
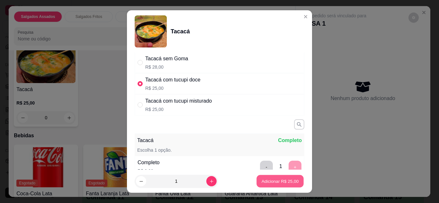
click at [283, 181] on p "Adicionar R$ 25,00" at bounding box center [279, 182] width 37 height 6
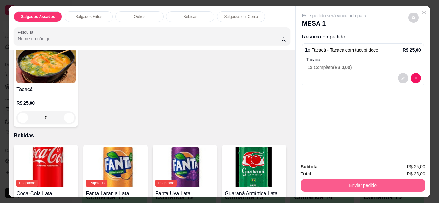
click at [324, 178] on div "Enviar pedido" at bounding box center [363, 185] width 124 height 14
click at [395, 184] on button "Enviar pedido" at bounding box center [362, 186] width 120 height 13
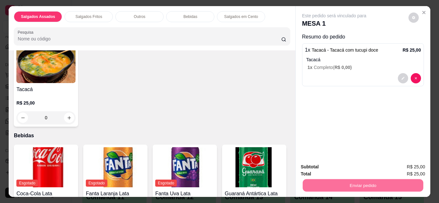
click at [408, 167] on button "Enviar pedido" at bounding box center [408, 168] width 35 height 12
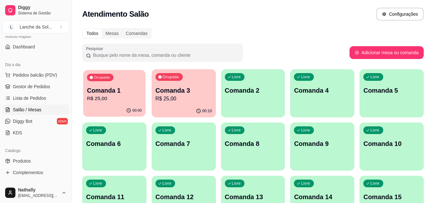
click at [122, 90] on p "Comanda 1" at bounding box center [114, 90] width 55 height 9
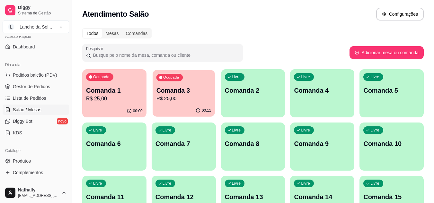
click at [184, 99] on p "R$ 25,00" at bounding box center [183, 98] width 55 height 7
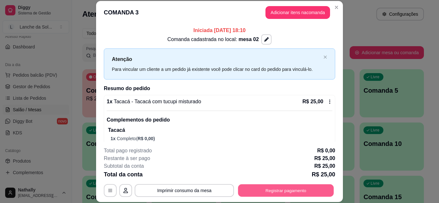
click at [262, 192] on button "Registrar pagamento" at bounding box center [286, 190] width 96 height 13
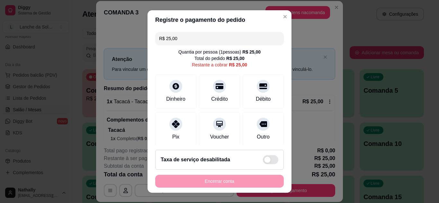
click at [173, 120] on icon at bounding box center [176, 124] width 8 height 8
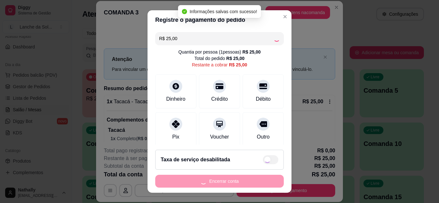
type input "R$ 0,00"
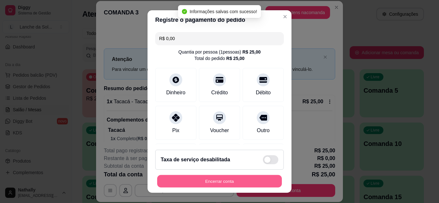
click at [210, 182] on button "Encerrar conta" at bounding box center [219, 181] width 125 height 13
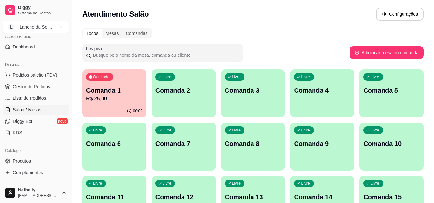
click at [35, 88] on span "Gestor de Pedidos" at bounding box center [31, 87] width 37 height 6
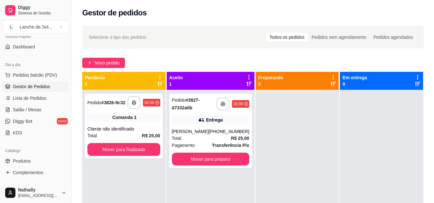
click at [224, 135] on div "Total R$ 25,00" at bounding box center [210, 138] width 77 height 7
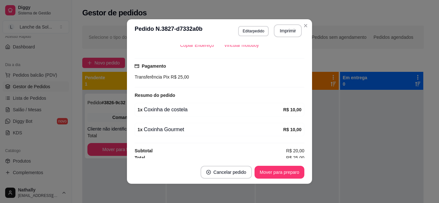
scroll to position [156, 0]
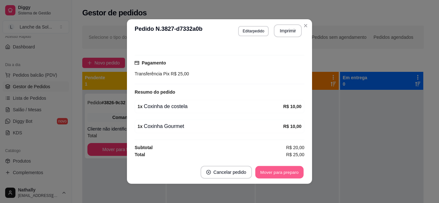
click at [290, 172] on button "Mover para preparo" at bounding box center [279, 172] width 48 height 13
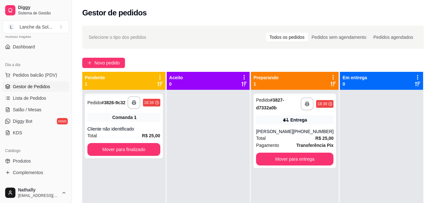
click at [35, 114] on link "Salão / Mesas" at bounding box center [36, 110] width 66 height 10
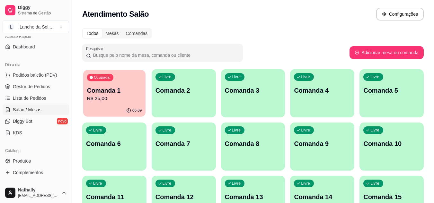
click at [92, 114] on div "00:09" at bounding box center [114, 111] width 62 height 12
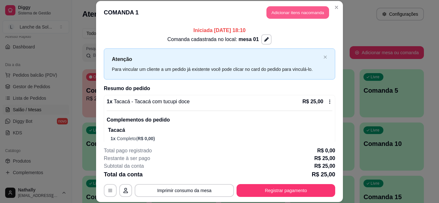
click at [288, 15] on button "Adicionar itens na comanda" at bounding box center [297, 12] width 63 height 13
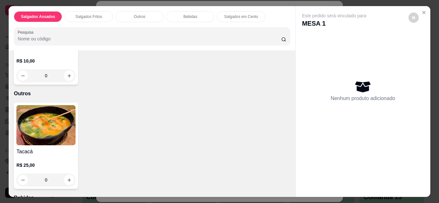
scroll to position [308, 0]
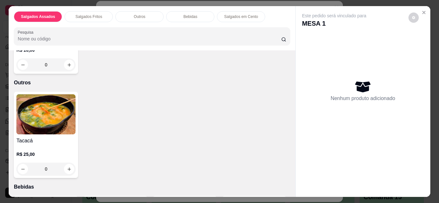
click at [66, 168] on div "0" at bounding box center [45, 169] width 59 height 13
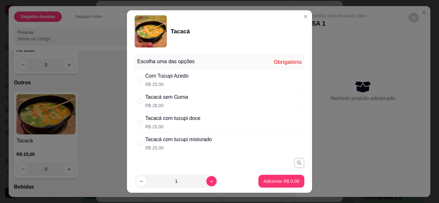
click at [184, 118] on div "Tacacá com tucupi doce" at bounding box center [172, 119] width 55 height 8
radio input "true"
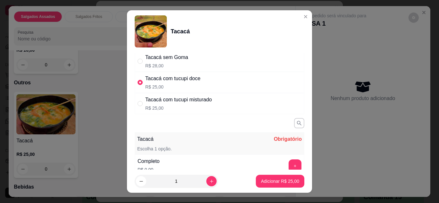
scroll to position [51, 0]
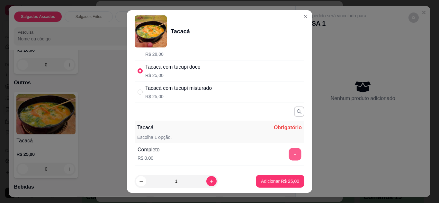
click at [289, 154] on button "+" at bounding box center [295, 154] width 13 height 13
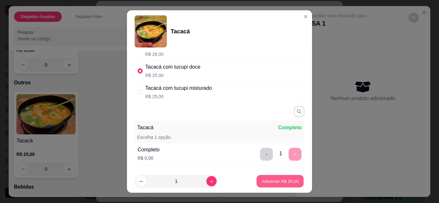
click at [274, 181] on p "Adicionar R$ 25,00" at bounding box center [279, 182] width 37 height 6
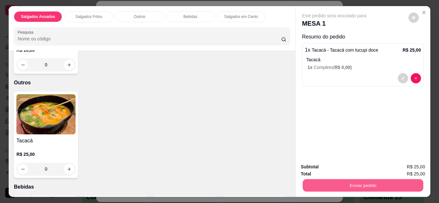
click at [317, 183] on button "Enviar pedido" at bounding box center [362, 186] width 120 height 13
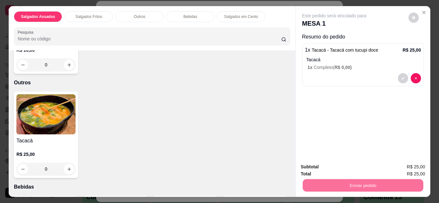
click at [409, 167] on button "Enviar pedido" at bounding box center [408, 168] width 35 height 12
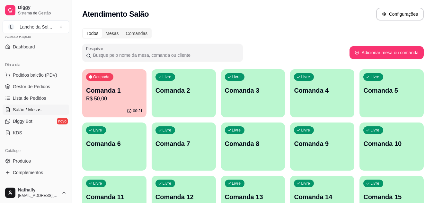
click at [46, 78] on span "Pedidos balcão (PDV)" at bounding box center [35, 75] width 44 height 6
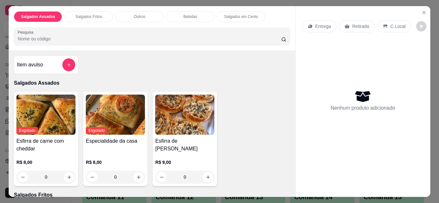
click at [424, 12] on button "Close" at bounding box center [423, 12] width 10 height 10
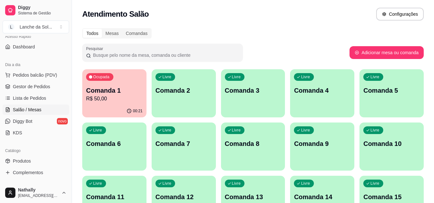
click at [38, 89] on span "Gestor de Pedidos" at bounding box center [31, 87] width 37 height 6
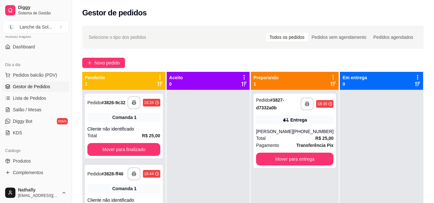
click at [293, 133] on div "[PERSON_NAME]" at bounding box center [274, 131] width 37 height 6
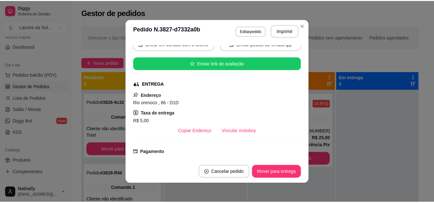
scroll to position [77, 0]
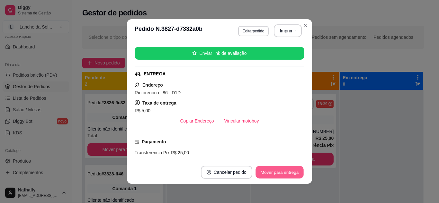
click at [286, 177] on button "Mover para entrega" at bounding box center [279, 172] width 48 height 13
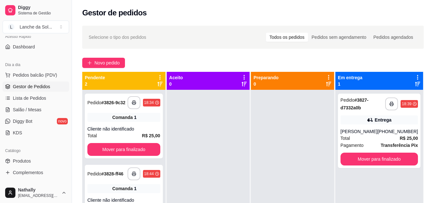
click at [31, 110] on span "Salão / Mesas" at bounding box center [27, 110] width 29 height 6
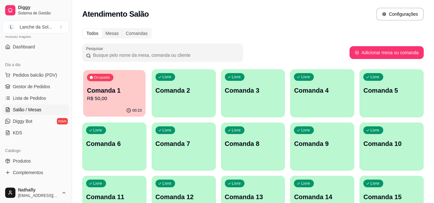
click at [125, 92] on p "Comanda 1" at bounding box center [114, 90] width 55 height 9
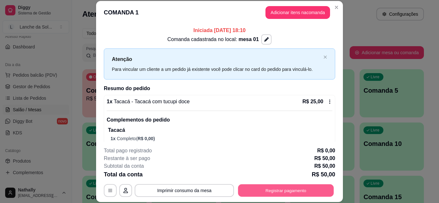
click at [258, 191] on button "Registrar pagamento" at bounding box center [286, 190] width 96 height 13
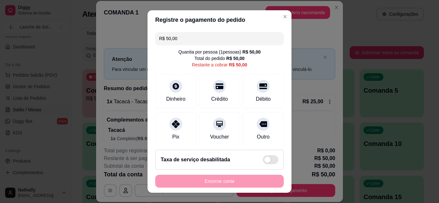
click at [180, 138] on div "Pix" at bounding box center [175, 129] width 41 height 34
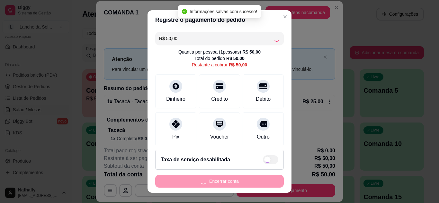
type input "R$ 0,00"
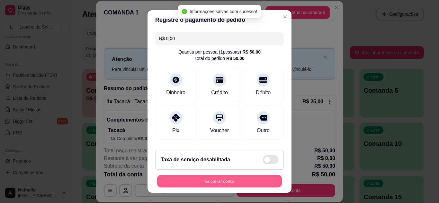
click at [195, 180] on button "Encerrar conta" at bounding box center [219, 181] width 125 height 13
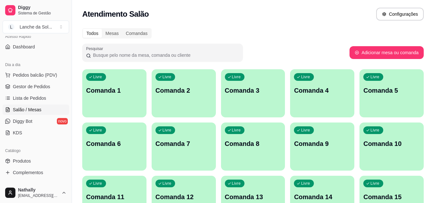
click at [26, 90] on link "Gestor de Pedidos" at bounding box center [36, 87] width 66 height 10
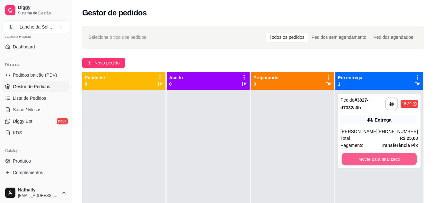
click at [399, 158] on button "Mover para finalizado" at bounding box center [378, 159] width 75 height 13
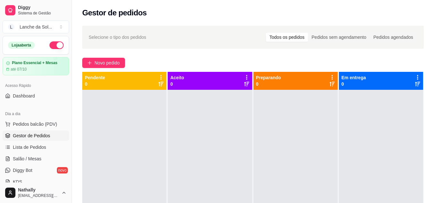
click at [51, 47] on button "button" at bounding box center [56, 45] width 14 height 8
